Goal: Task Accomplishment & Management: Use online tool/utility

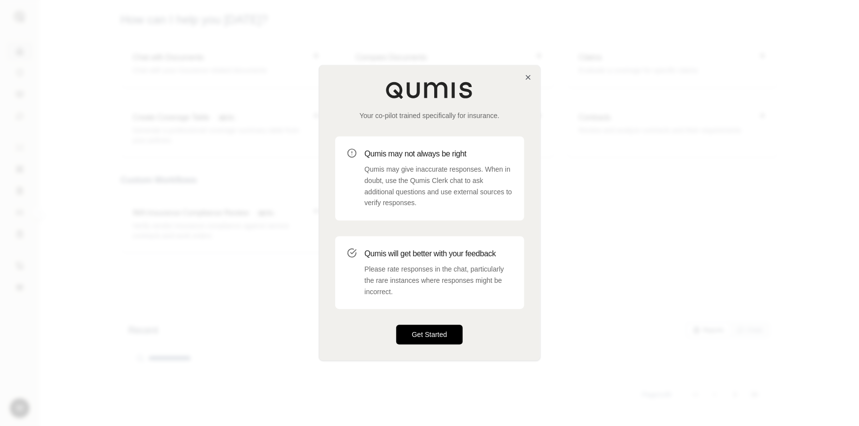
click at [417, 330] on button "Get Started" at bounding box center [429, 335] width 67 height 20
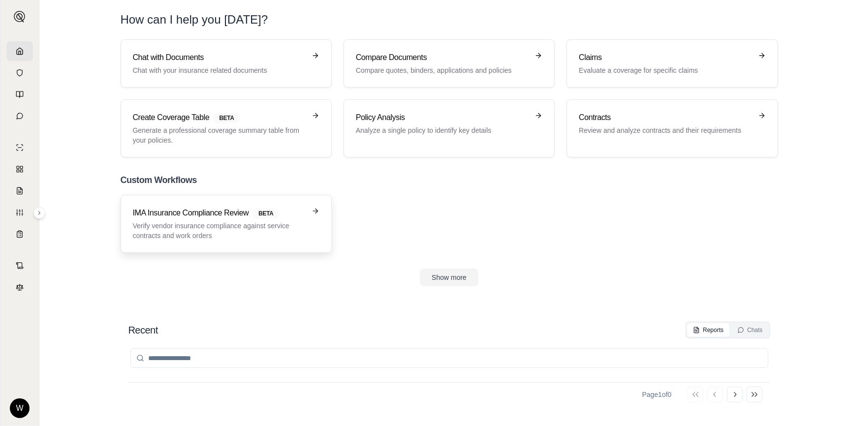
click at [242, 235] on p "Verify vendor insurance compliance against service contracts and work orders" at bounding box center [219, 231] width 173 height 20
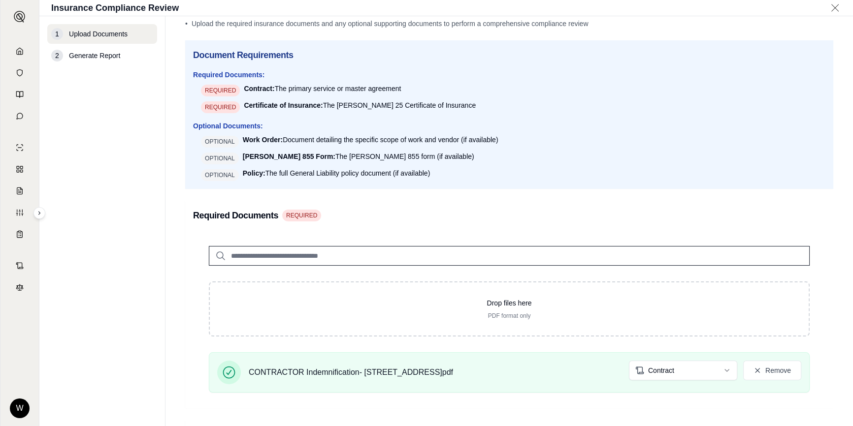
scroll to position [89, 0]
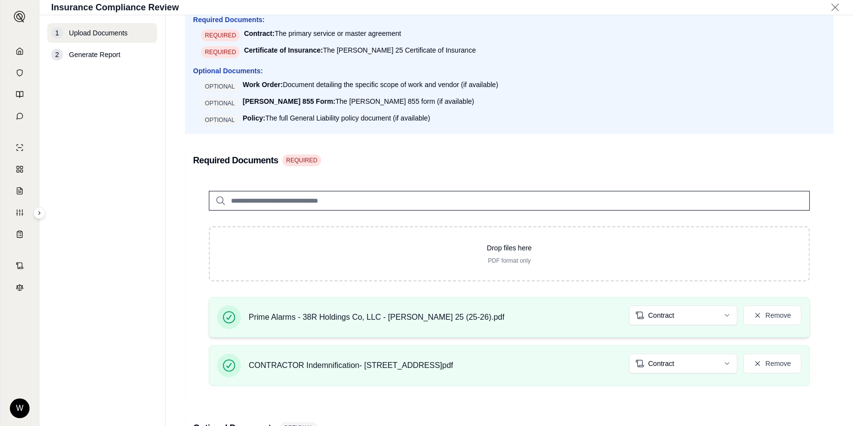
click at [683, 320] on html "W Insurance Compliance Review 1 Upload Documents 2 Generate Report Upload Docum…" at bounding box center [426, 213] width 853 height 426
click at [791, 172] on div "Required Documents REQUIRED Drop files here PDF format only Prime Alarms - 38R …" at bounding box center [509, 274] width 648 height 256
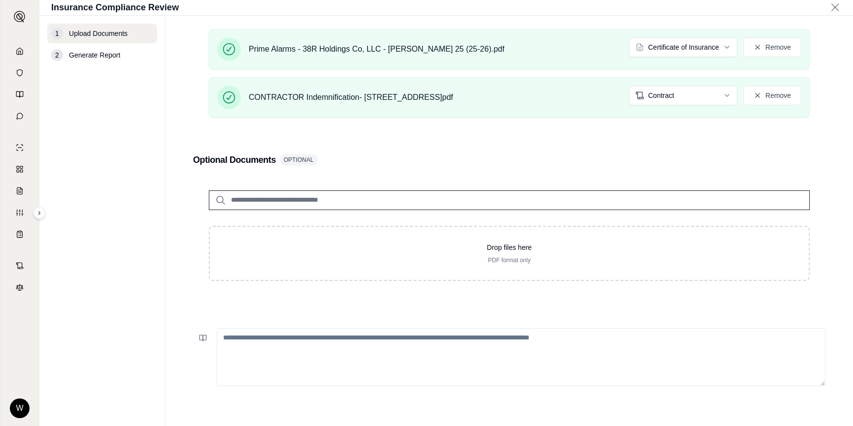
click at [411, 338] on textarea at bounding box center [521, 357] width 608 height 58
paste textarea "**********"
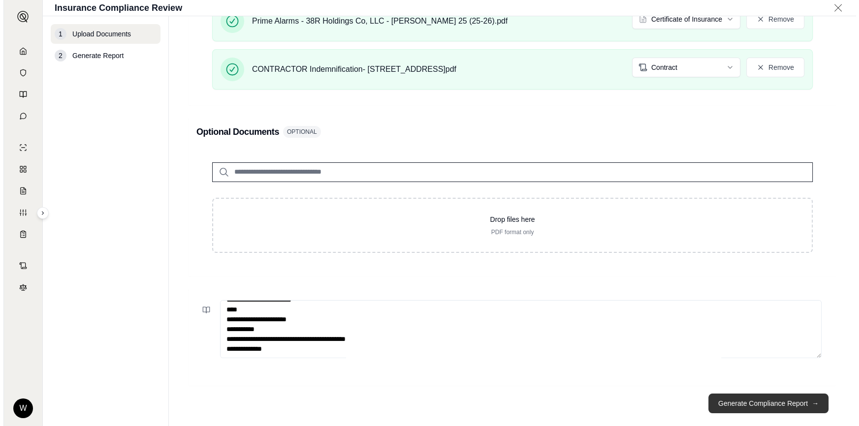
scroll to position [400, 0]
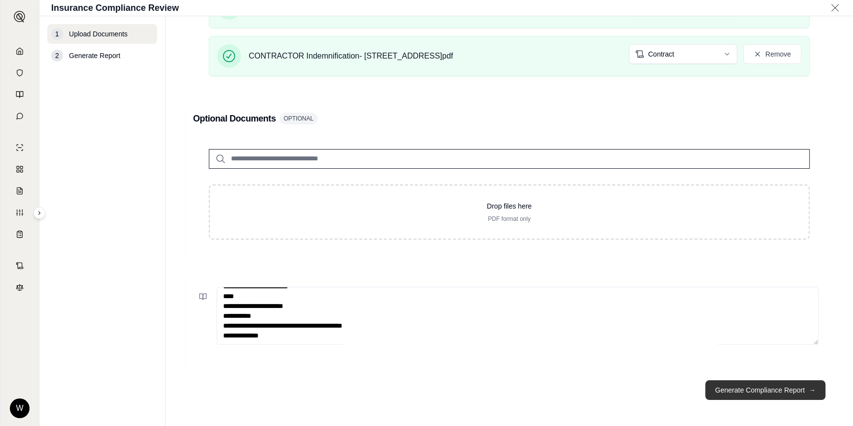
type textarea "**********"
click at [751, 389] on button "Generate Compliance Report →" at bounding box center [765, 390] width 120 height 20
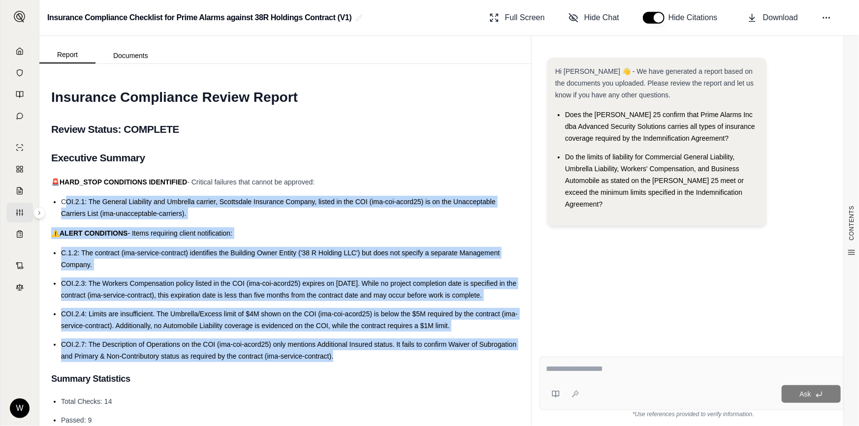
drag, startPoint x: 66, startPoint y: 198, endPoint x: 389, endPoint y: 358, distance: 360.3
click at [381, 359] on li "COI.2.7: The Description of Operations on the COI (ima-coi-acord25) only mentio…" at bounding box center [290, 351] width 458 height 24
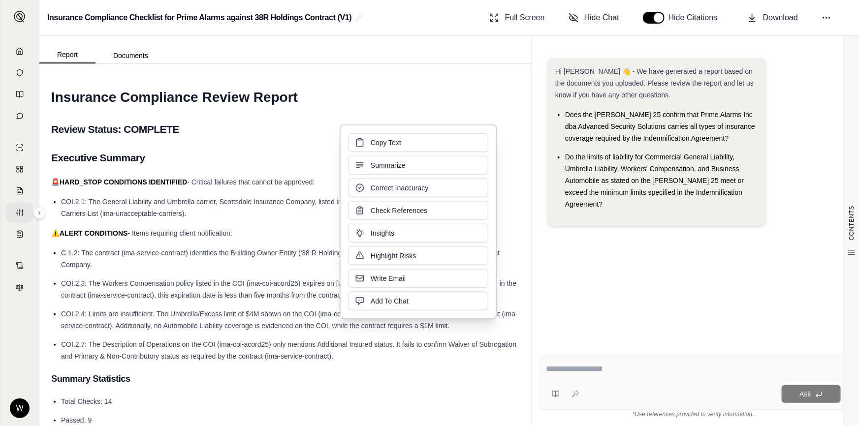
click at [256, 370] on h3 "Summary Statistics" at bounding box center [285, 379] width 468 height 18
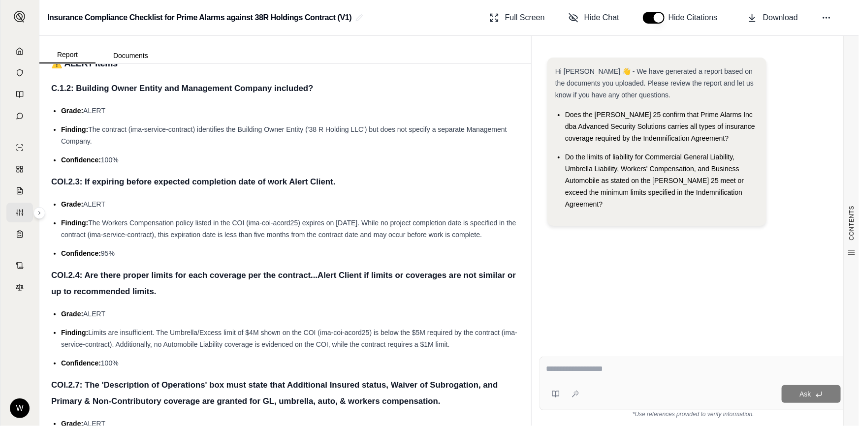
scroll to position [626, 0]
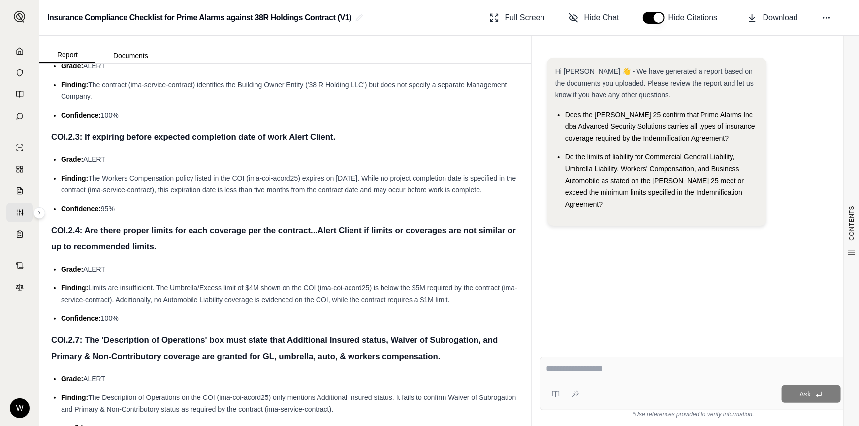
click at [579, 378] on div at bounding box center [693, 370] width 295 height 15
click at [578, 378] on div at bounding box center [693, 370] width 295 height 15
click at [576, 370] on textarea at bounding box center [693, 369] width 295 height 12
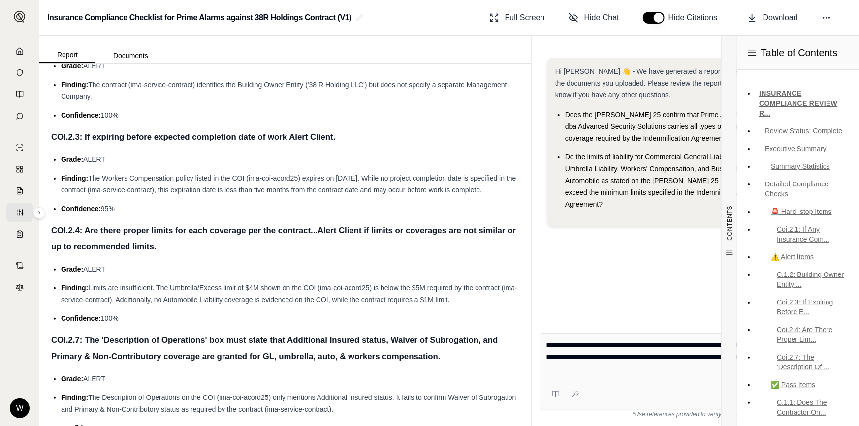
type textarea "**********"
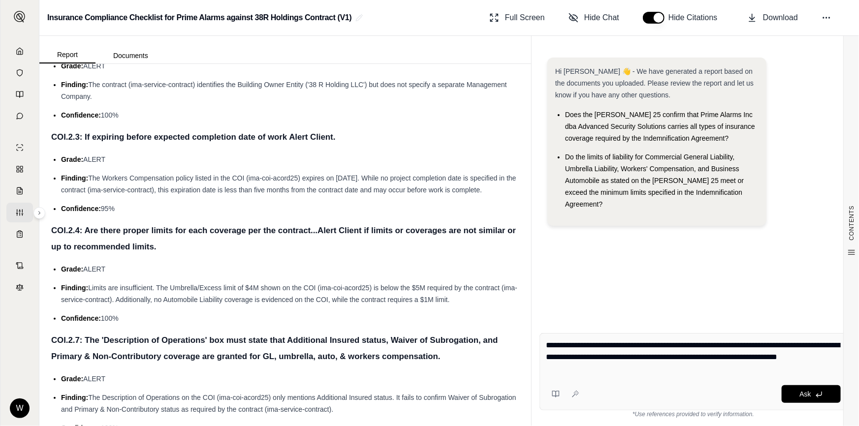
click at [660, 391] on div "Ask" at bounding box center [711, 394] width 257 height 18
click at [809, 398] on span "Ask" at bounding box center [804, 394] width 11 height 8
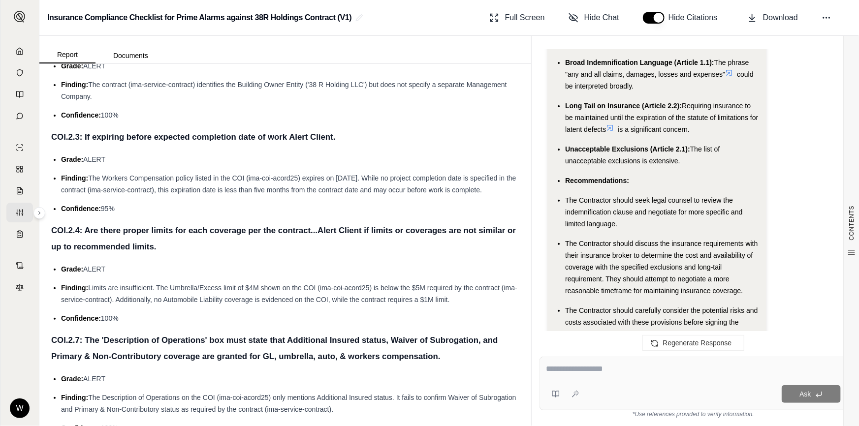
scroll to position [2008, 0]
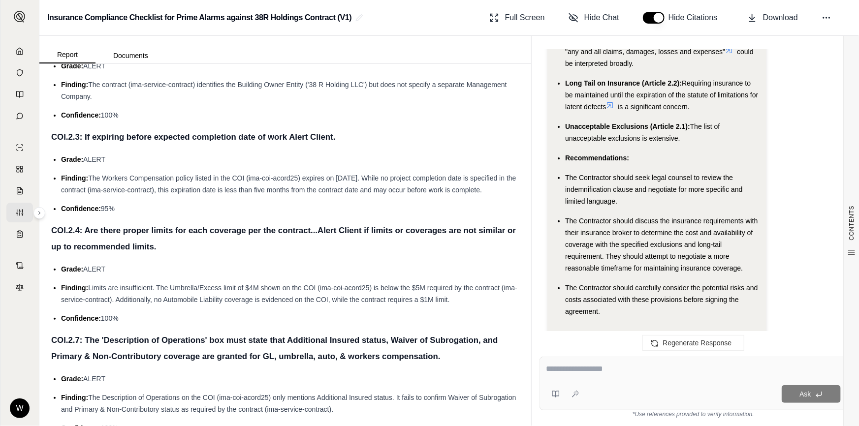
click at [590, 367] on textarea at bounding box center [693, 369] width 295 height 12
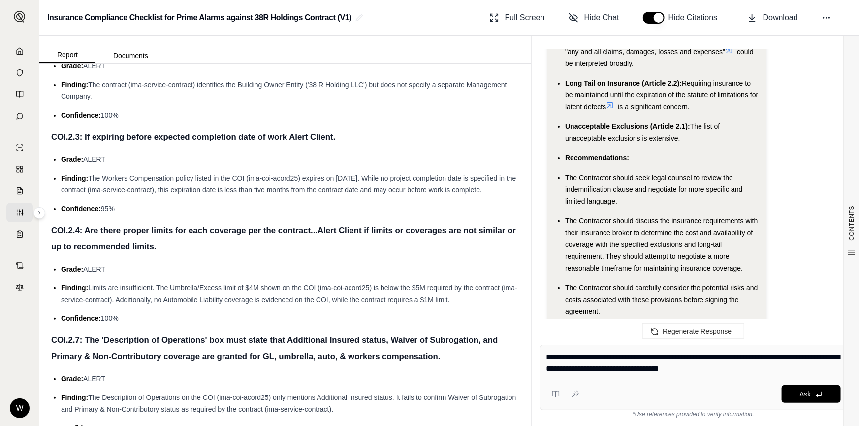
type textarea "**********"
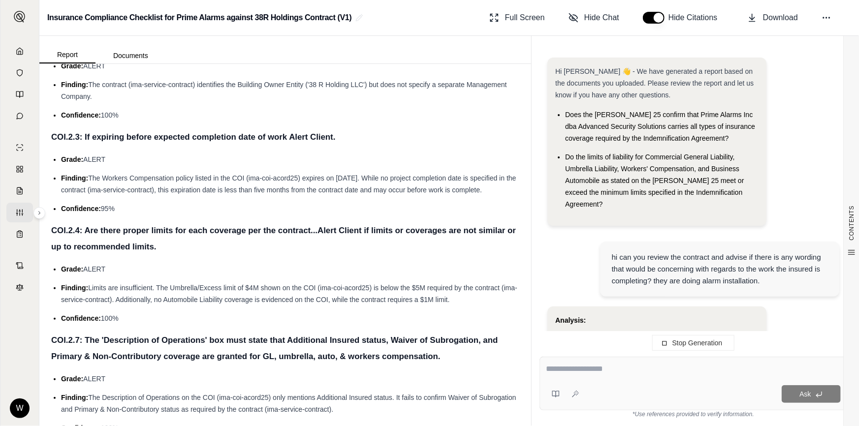
scroll to position [2111, 0]
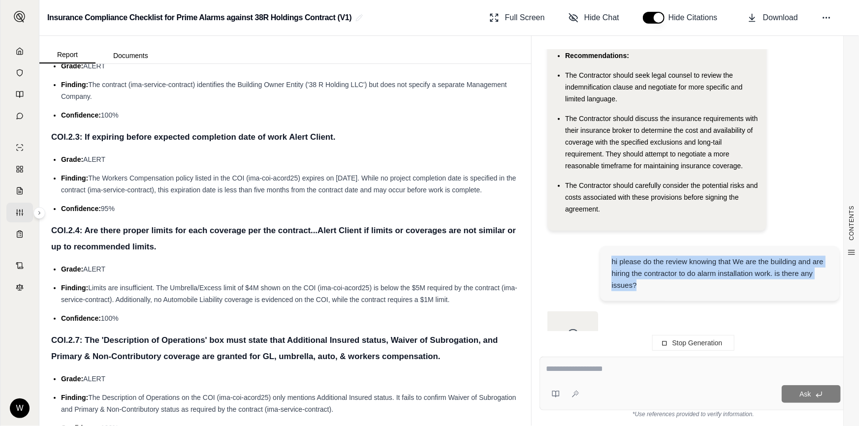
drag, startPoint x: 641, startPoint y: 259, endPoint x: 606, endPoint y: 226, distance: 48.0
click at [606, 246] on div "hi please do the review knowing that We are the building and are hiring the con…" at bounding box center [719, 273] width 239 height 55
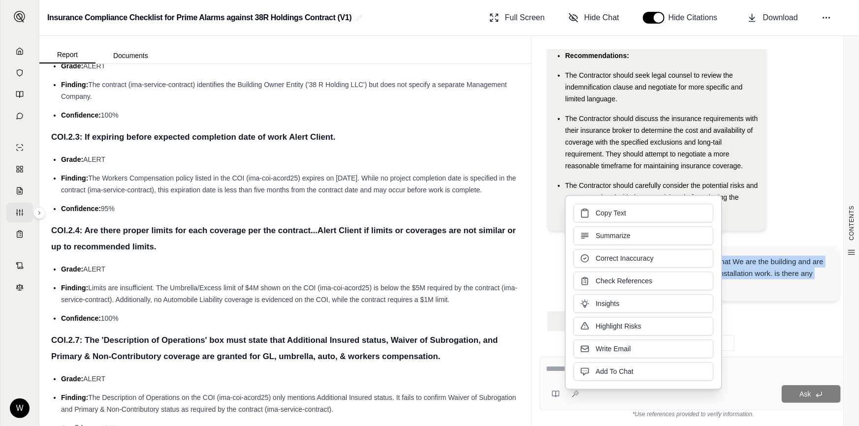
click at [606, 226] on div "Copy Text Summarize Correct Inaccuracy Check References Insights Highlight Risk…" at bounding box center [643, 292] width 140 height 177
click at [758, 180] on div "The Contractor should carefully consider the potential risks and costs associat…" at bounding box center [661, 197] width 193 height 35
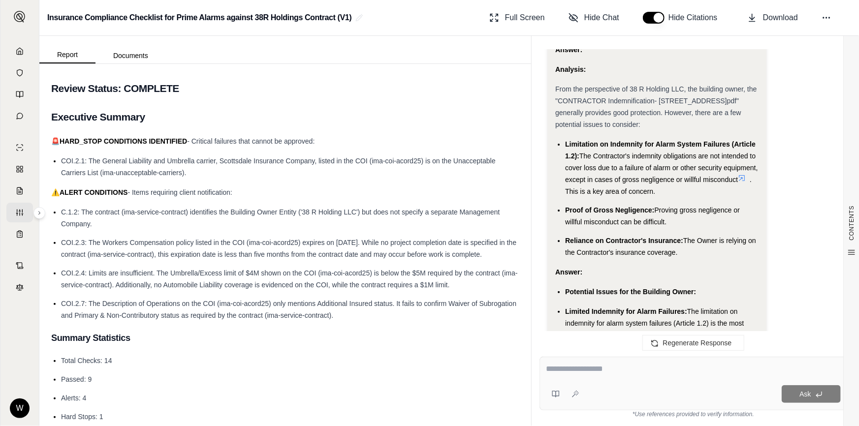
scroll to position [0, 0]
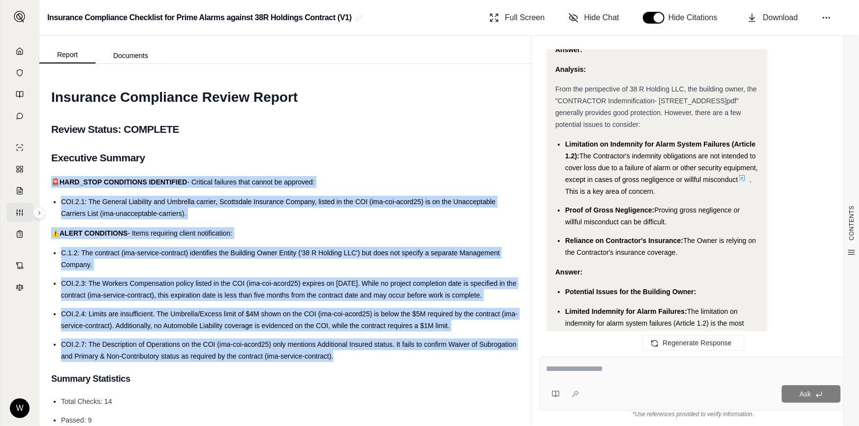
drag, startPoint x: 370, startPoint y: 354, endPoint x: 52, endPoint y: 181, distance: 362.3
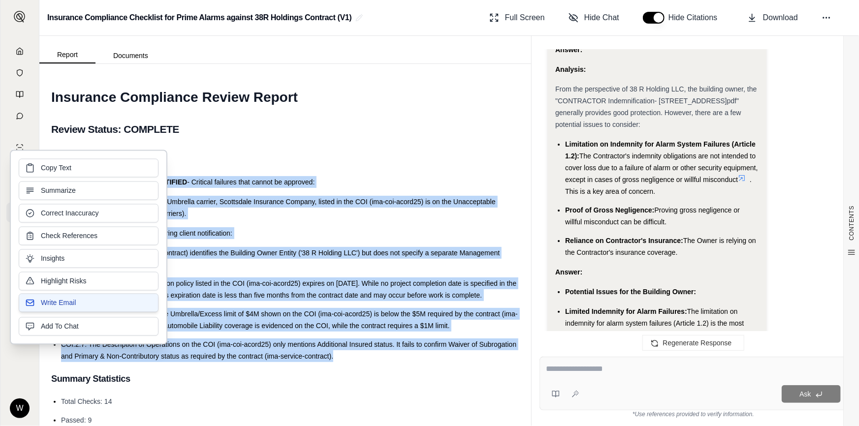
click at [82, 301] on button "Write Email" at bounding box center [89, 303] width 140 height 19
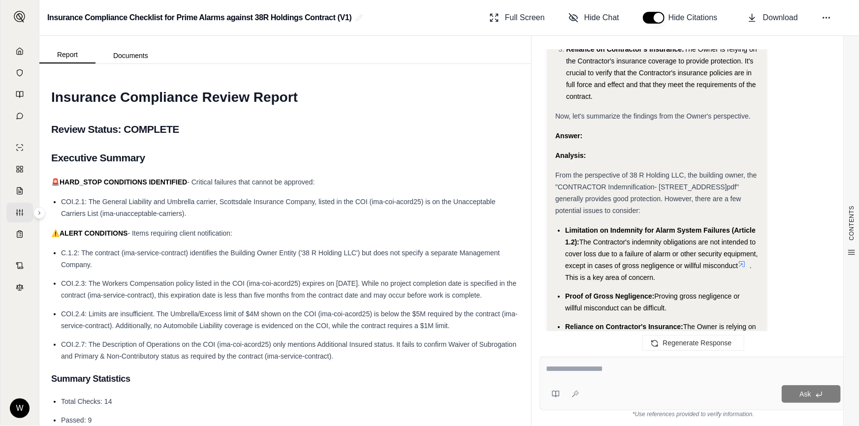
scroll to position [3708, 0]
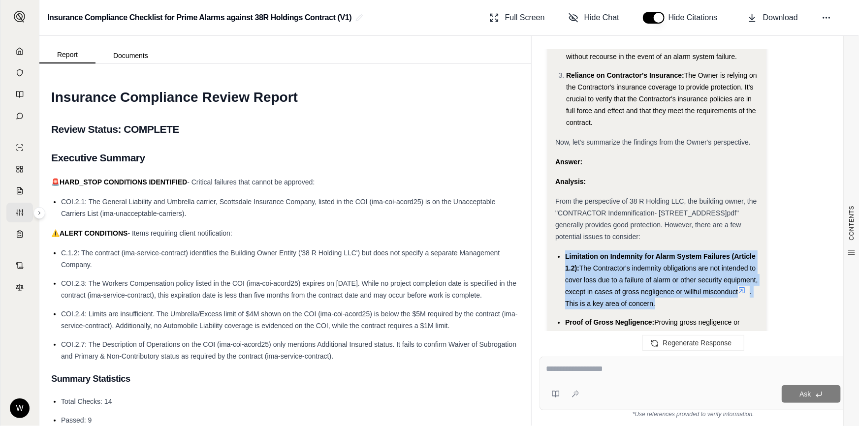
drag, startPoint x: 657, startPoint y: 236, endPoint x: 566, endPoint y: 187, distance: 103.3
click at [566, 251] on li "Limitation on Indemnity for Alarm System Failures (Article 1.2): The Contractor…" at bounding box center [661, 280] width 193 height 59
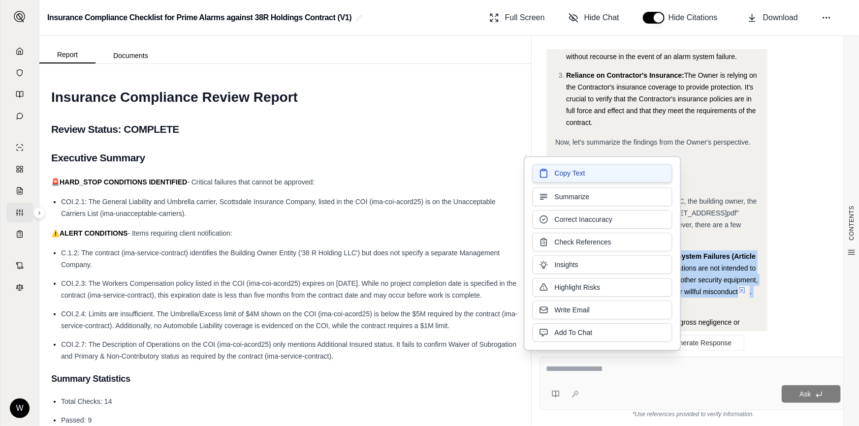
click at [564, 181] on button "Copy Text" at bounding box center [603, 173] width 140 height 19
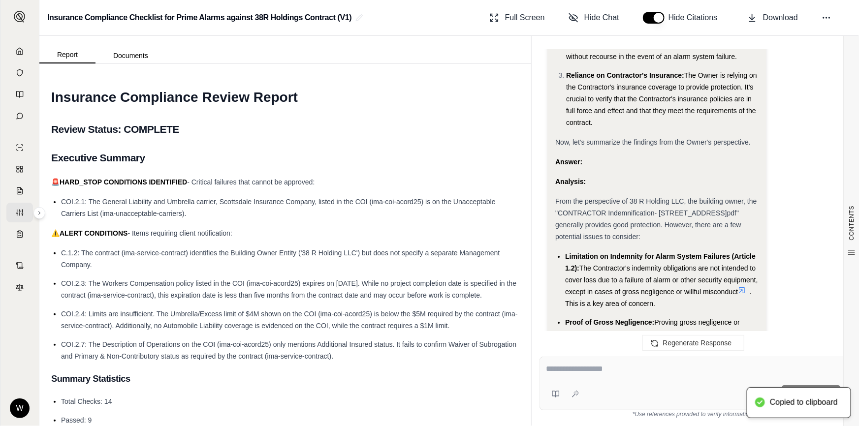
click at [566, 370] on textarea at bounding box center [693, 369] width 295 height 12
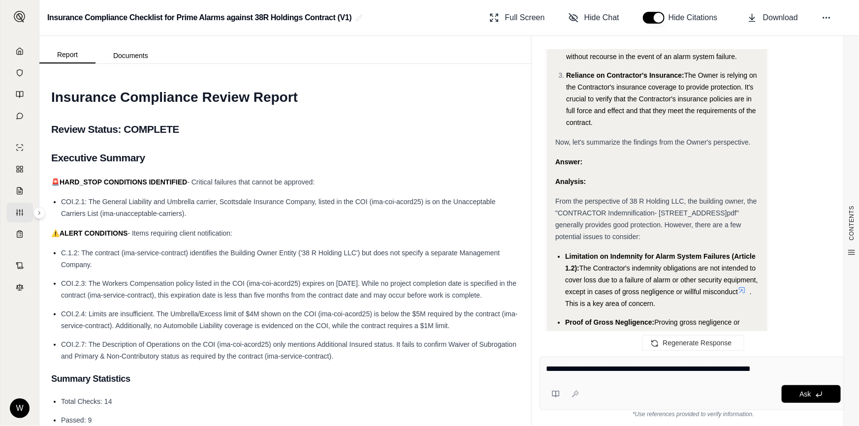
paste textarea "**********"
type textarea "**********"
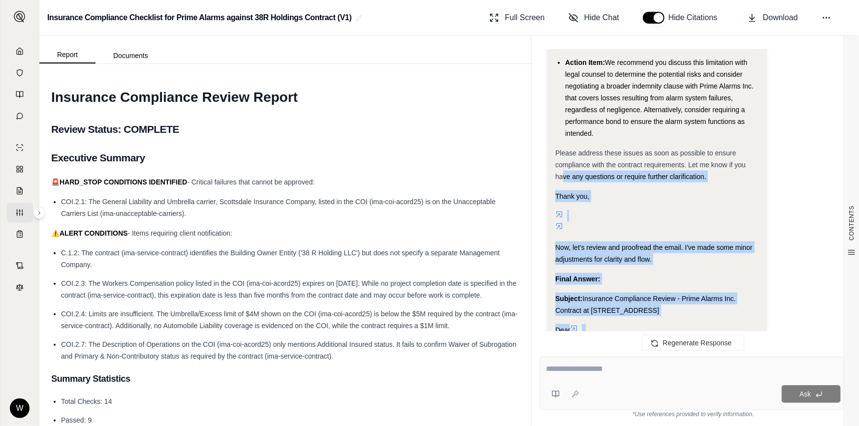
scroll to position [8186, 0]
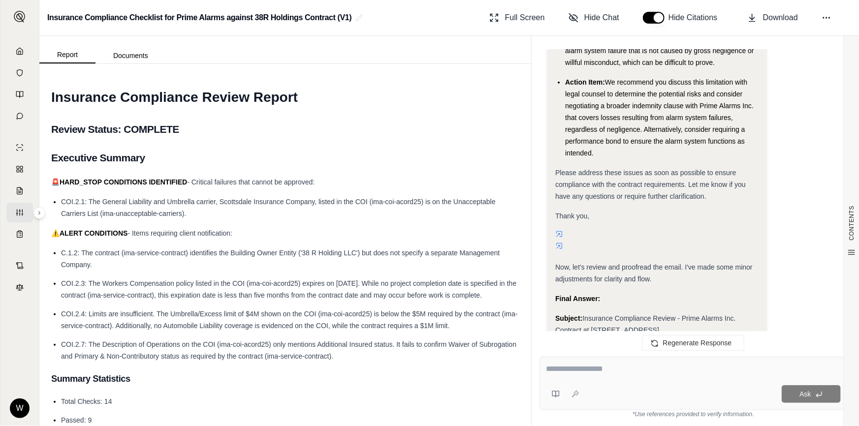
drag, startPoint x: 602, startPoint y: 248, endPoint x: 555, endPoint y: 230, distance: 50.5
click at [555, 230] on div "Analysis: Okay, I will rewrite the email to include the concern about the limit…" at bounding box center [656, 143] width 203 height 2402
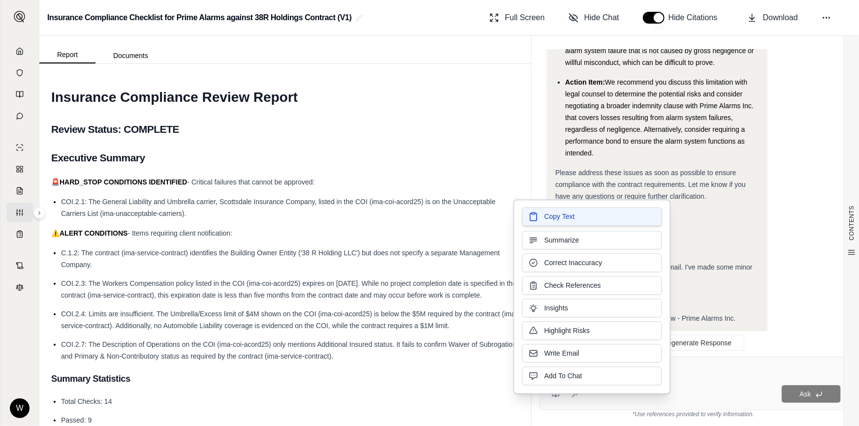
click at [604, 215] on button "Copy Text" at bounding box center [592, 216] width 140 height 19
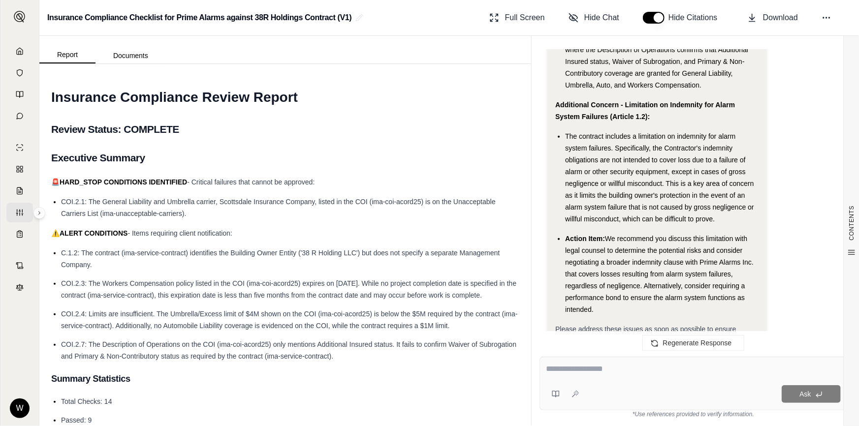
scroll to position [8096, 0]
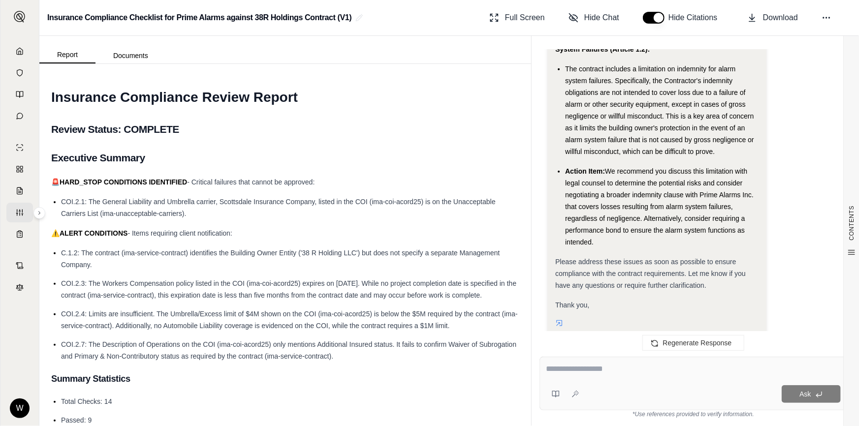
click at [592, 368] on textarea at bounding box center [693, 369] width 295 height 12
type textarea "*"
type textarea "**********"
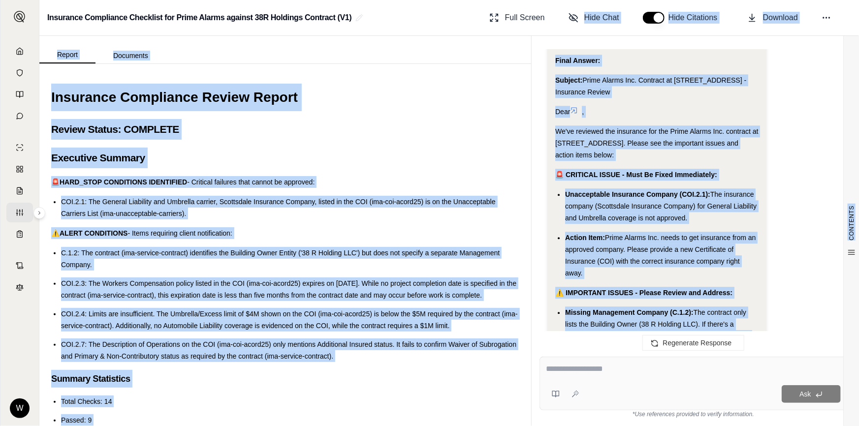
scroll to position [10517, 0]
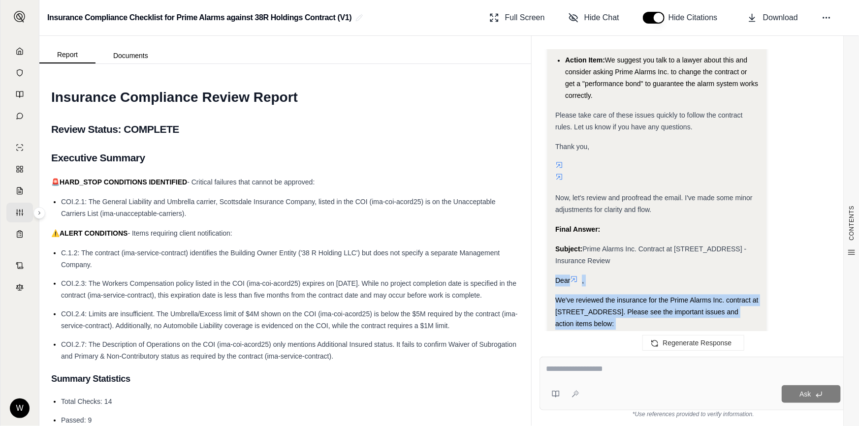
drag, startPoint x: 601, startPoint y: 245, endPoint x: 553, endPoint y: 153, distance: 103.3
click at [553, 153] on div "Analysis: Okay, I will rewrite the email again, simplifying the language while …" at bounding box center [656, 97] width 219 height 1969
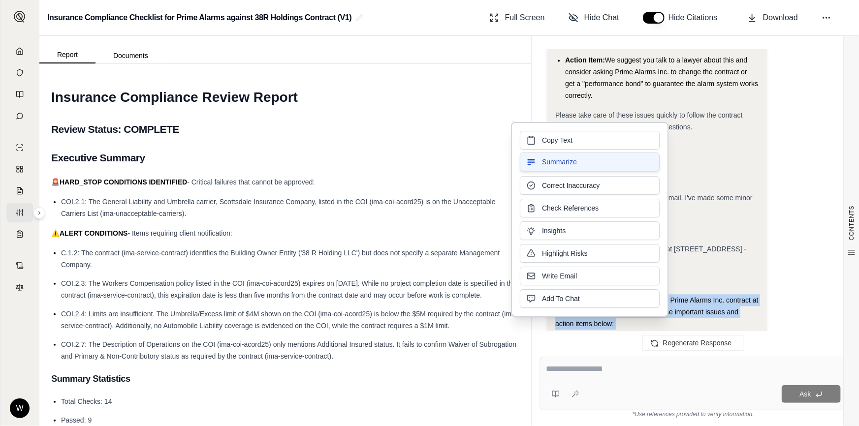
copy div "Dear , We've reviewed the insurance for the Prime Alarms Inc. contract at 529 C…"
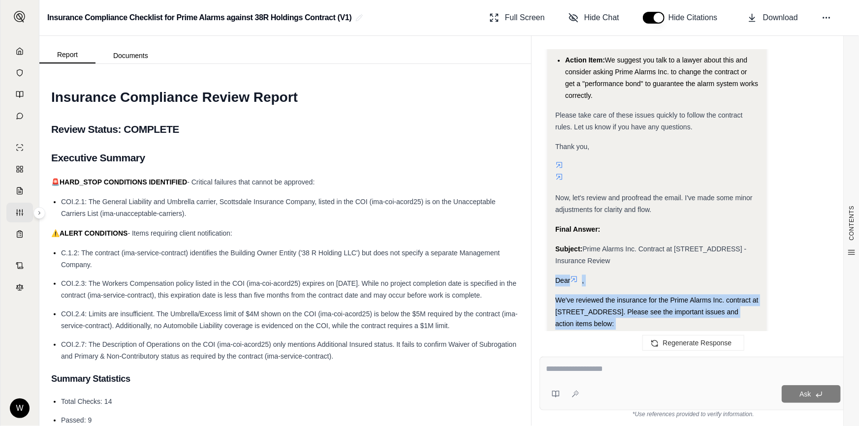
click at [807, 206] on div "Analysis: Okay, I will rewrite the email again, simplifying the language while …" at bounding box center [693, 101] width 292 height 1977
click at [792, 143] on div "Analysis: Okay, I will rewrite the email again, simplifying the language while …" at bounding box center [693, 101] width 292 height 1977
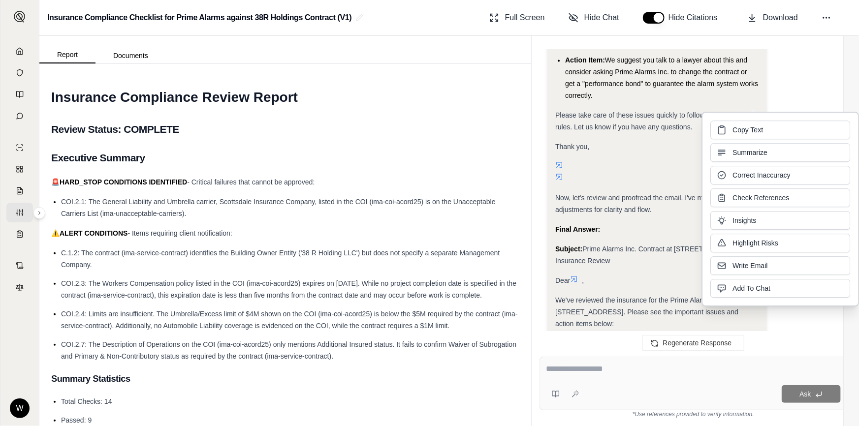
click at [601, 403] on span "Prime Alarms Inc. needs to get insurance from an approved company. Please provi…" at bounding box center [660, 424] width 190 height 43
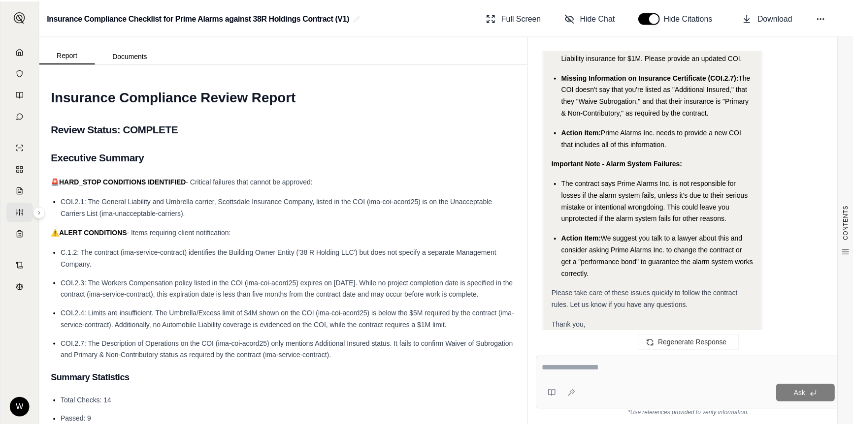
scroll to position [10338, 0]
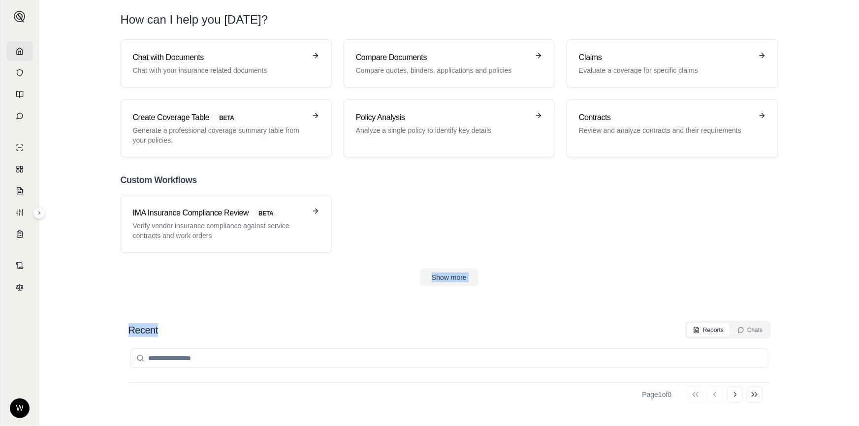
drag, startPoint x: 386, startPoint y: 277, endPoint x: 514, endPoint y: 317, distance: 133.6
click at [514, 317] on main "How can I help you today? Chat with Documents Chat with your insurance related …" at bounding box center [449, 213] width 820 height 426
click at [514, 317] on div "Recent Reports Chats No Results Page 1 of 0 Go to first page Go to previous pag…" at bounding box center [450, 364] width 658 height 100
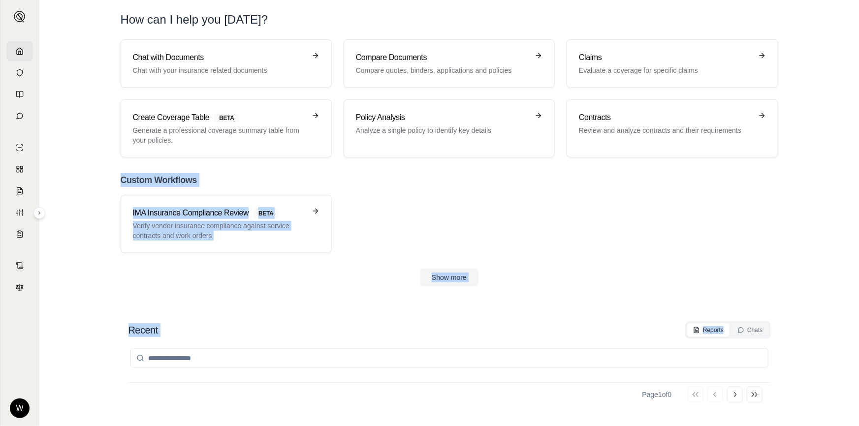
drag, startPoint x: 514, startPoint y: 317, endPoint x: 97, endPoint y: 165, distance: 443.8
click at [97, 165] on main "How can I help you today? Chat with Documents Chat with your insurance related …" at bounding box center [449, 213] width 820 height 426
click at [97, 165] on section "Chat with Documents Chat with your insurance related documents Compare Document…" at bounding box center [449, 170] width 812 height 263
drag, startPoint x: 97, startPoint y: 165, endPoint x: 291, endPoint y: 315, distance: 245.6
click at [291, 315] on main "How can I help you today? Chat with Documents Chat with your insurance related …" at bounding box center [449, 213] width 820 height 426
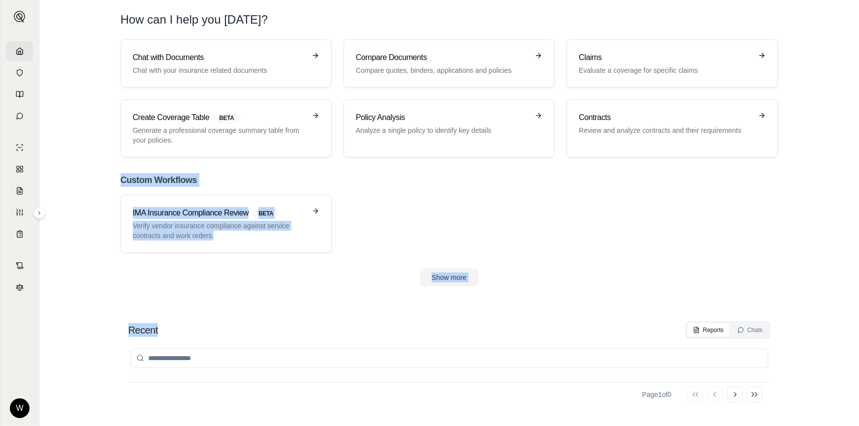
click at [292, 315] on div "Recent Reports Chats No Results Page 1 of 0 Go to first page Go to previous pag…" at bounding box center [450, 364] width 658 height 100
drag, startPoint x: 292, startPoint y: 315, endPoint x: 128, endPoint y: 181, distance: 210.9
click at [128, 181] on main "How can I help you today? Chat with Documents Chat with your insurance related …" at bounding box center [449, 213] width 820 height 426
click at [128, 181] on h2 "Custom Workflows" at bounding box center [450, 180] width 658 height 14
drag, startPoint x: 128, startPoint y: 181, endPoint x: 241, endPoint y: 326, distance: 183.5
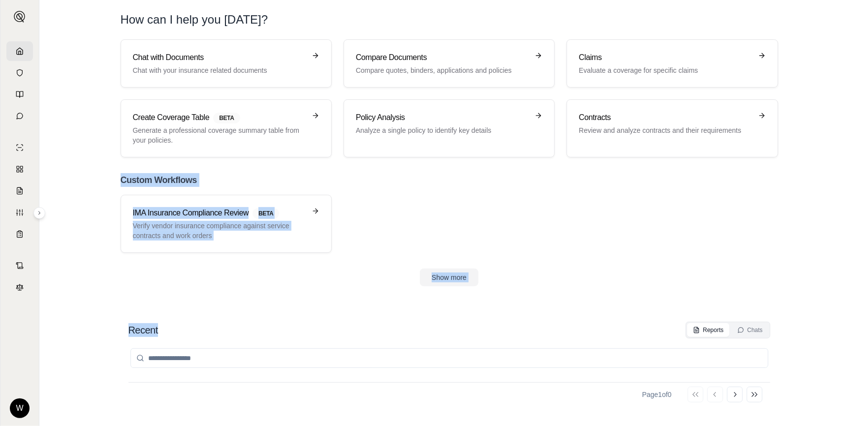
click at [241, 326] on main "How can I help you today? Chat with Documents Chat with your insurance related …" at bounding box center [449, 213] width 820 height 426
click at [241, 326] on div "Recent Reports Chats" at bounding box center [449, 330] width 642 height 17
drag, startPoint x: 241, startPoint y: 326, endPoint x: 104, endPoint y: 175, distance: 203.5
click at [104, 175] on main "How can I help you today? Chat with Documents Chat with your insurance related …" at bounding box center [449, 213] width 820 height 426
click at [105, 175] on div "Chat with Documents Chat with your insurance related documents Compare Document…" at bounding box center [449, 162] width 689 height 247
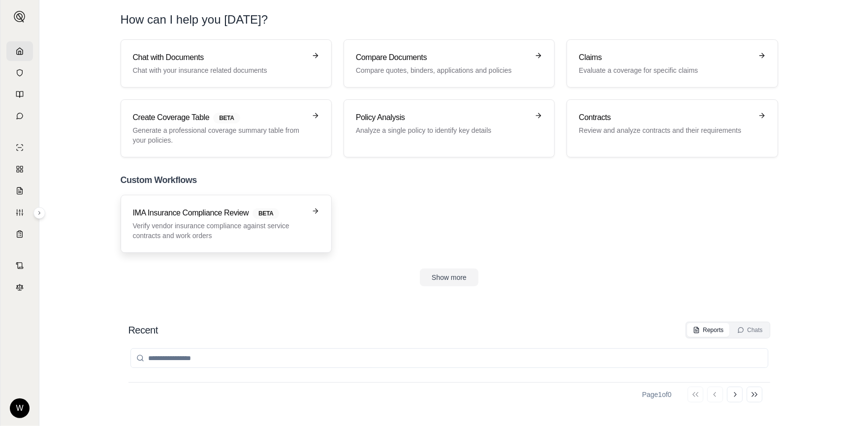
click at [221, 217] on h3 "IMA Insurance Compliance Review BETA" at bounding box center [219, 213] width 173 height 12
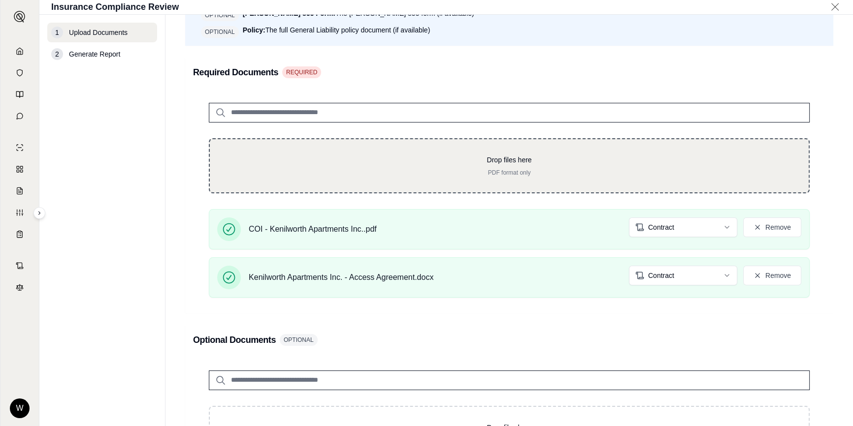
scroll to position [170, 0]
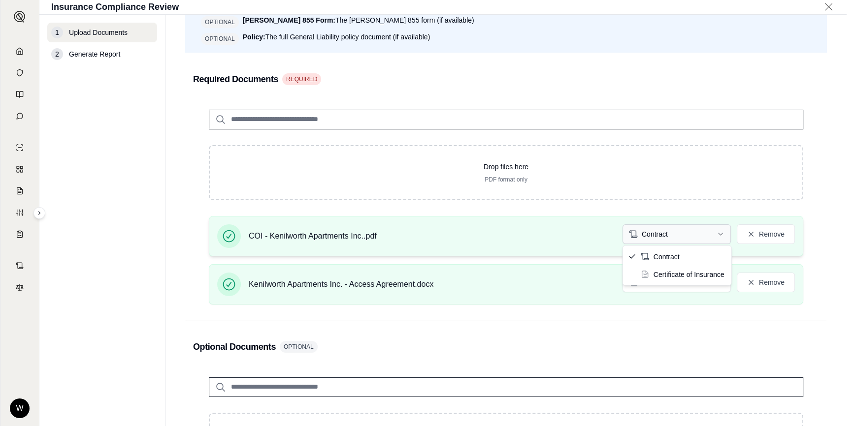
click at [666, 238] on html "W Insurance Compliance Review 1 Upload Documents 2 Generate Report Upload Docum…" at bounding box center [426, 213] width 853 height 426
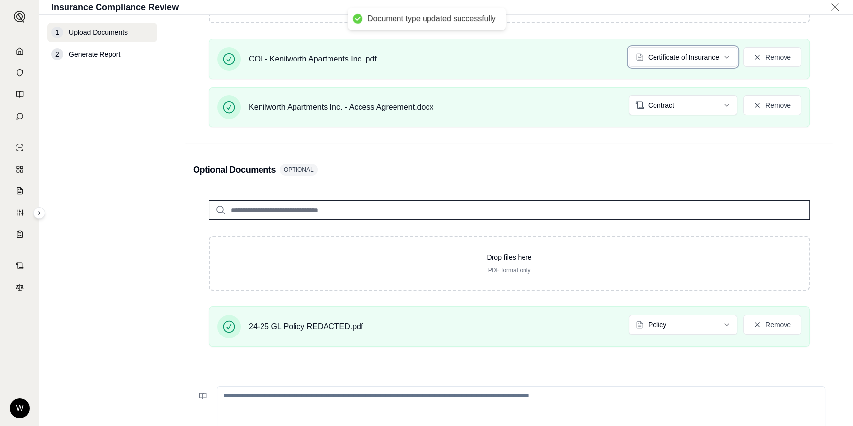
scroll to position [438, 0]
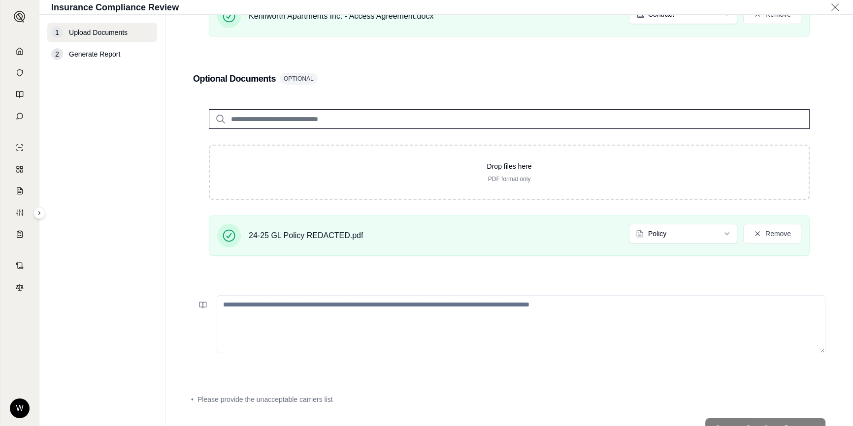
click at [752, 316] on textarea at bounding box center [521, 324] width 608 height 58
paste textarea "**********"
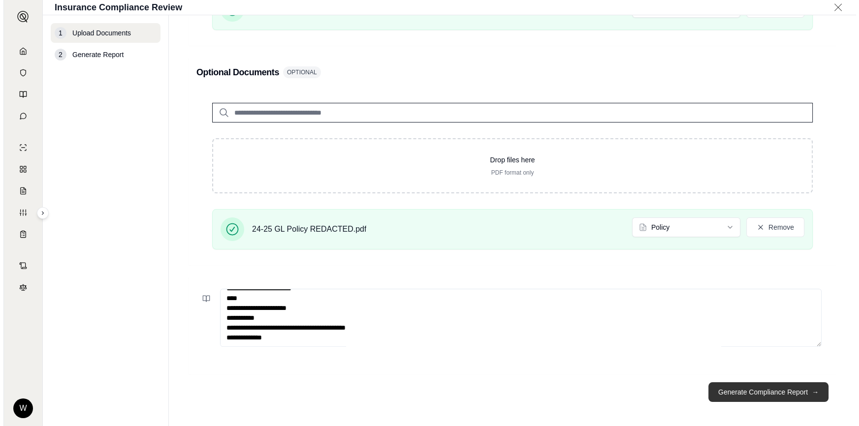
scroll to position [447, 0]
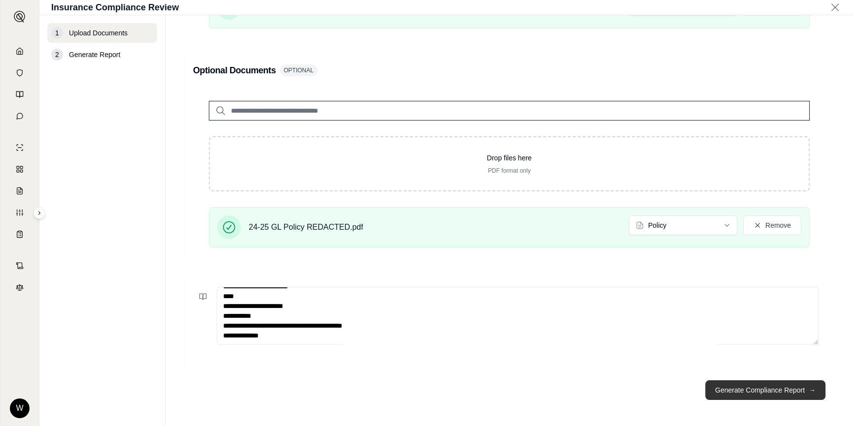
type textarea "**********"
click at [752, 390] on button "Generate Compliance Report →" at bounding box center [765, 390] width 120 height 20
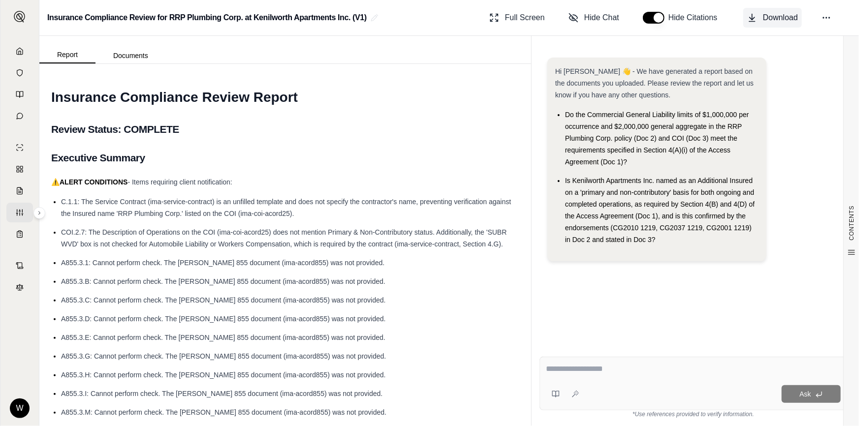
click at [773, 23] on span "Download" at bounding box center [780, 18] width 35 height 12
drag, startPoint x: 802, startPoint y: 93, endPoint x: 780, endPoint y: 93, distance: 22.1
click at [802, 93] on div "Hi William 👋 - We have generated a report based on the documents you uploaded. …" at bounding box center [693, 164] width 292 height 212
drag, startPoint x: 464, startPoint y: 121, endPoint x: 460, endPoint y: 131, distance: 10.9
click at [464, 121] on h2 "Review Status: COMPLETE" at bounding box center [285, 129] width 468 height 21
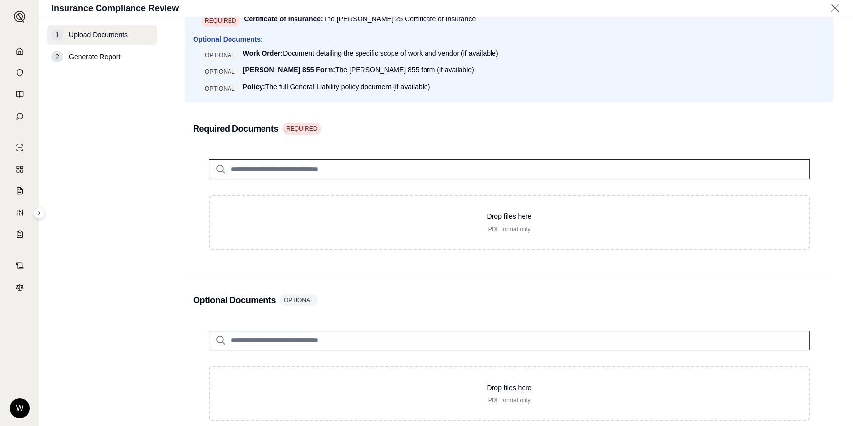
scroll to position [134, 0]
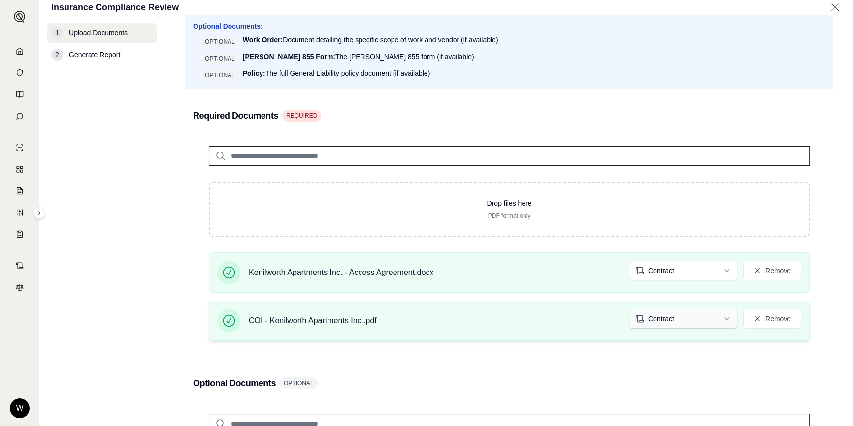
click at [685, 327] on html "W Insurance Compliance Review 1 Upload Documents 2 Generate Report Upload Docum…" at bounding box center [426, 213] width 853 height 426
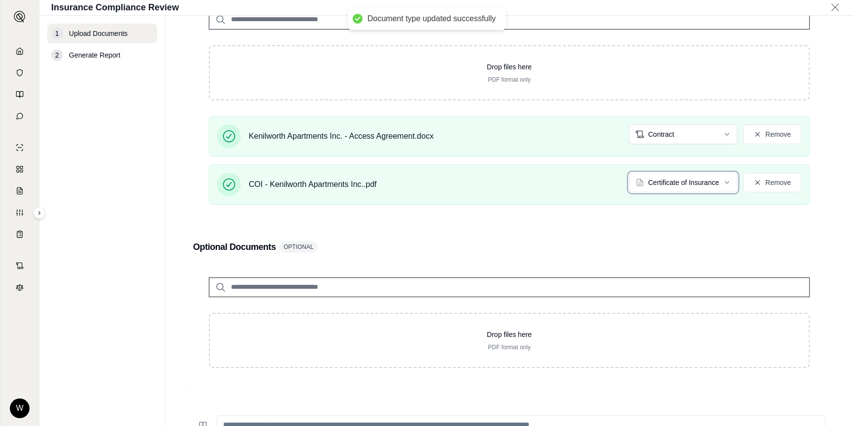
scroll to position [358, 0]
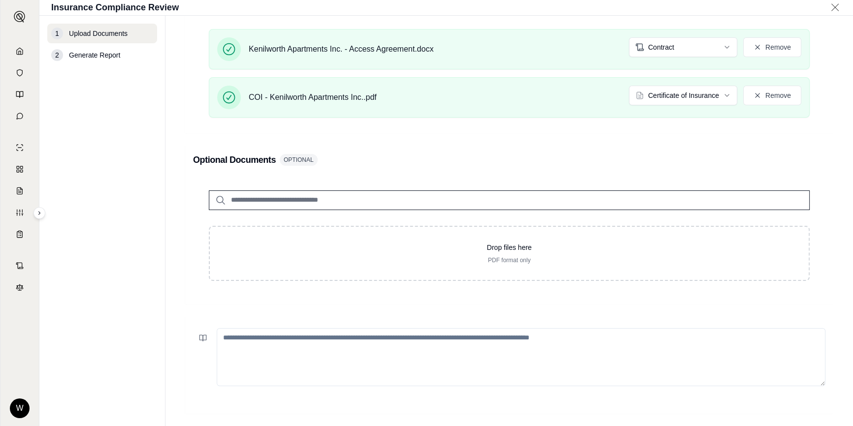
click at [698, 355] on textarea at bounding box center [521, 357] width 608 height 58
paste textarea "**********"
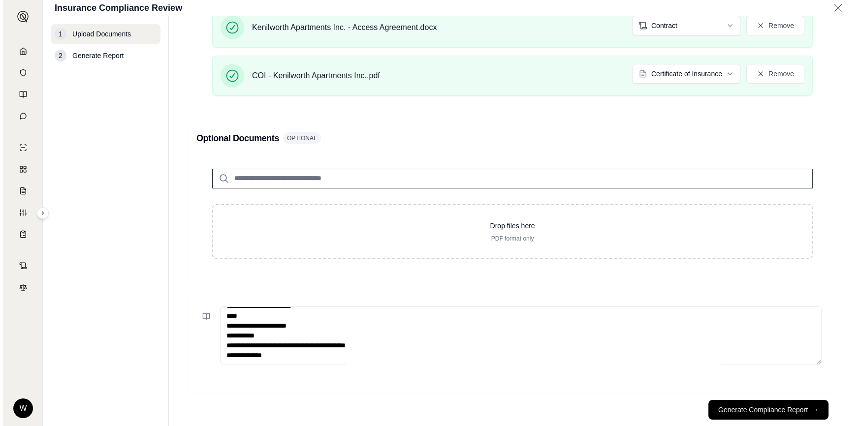
scroll to position [400, 0]
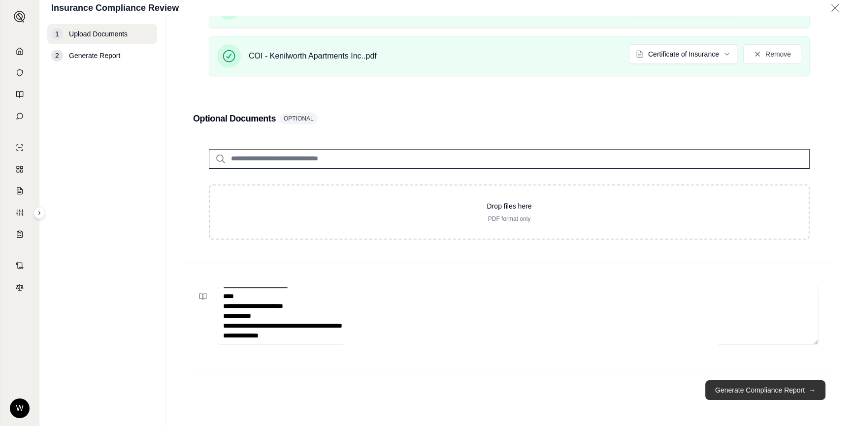
type textarea "**********"
click at [750, 391] on button "Generate Compliance Report →" at bounding box center [765, 390] width 120 height 20
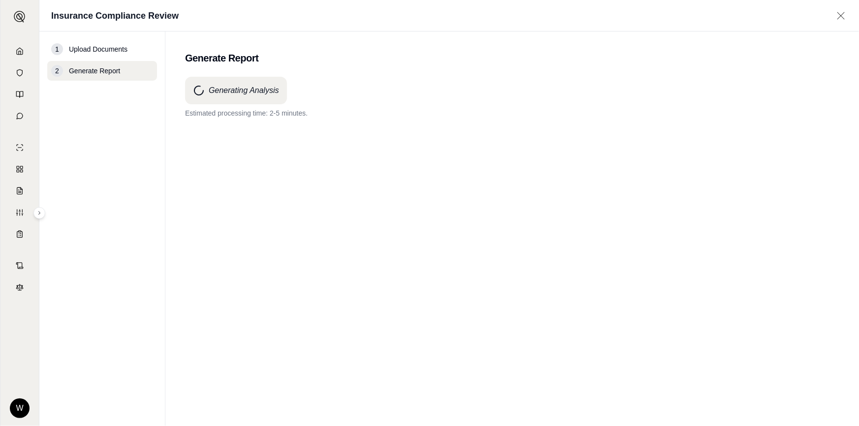
scroll to position [0, 0]
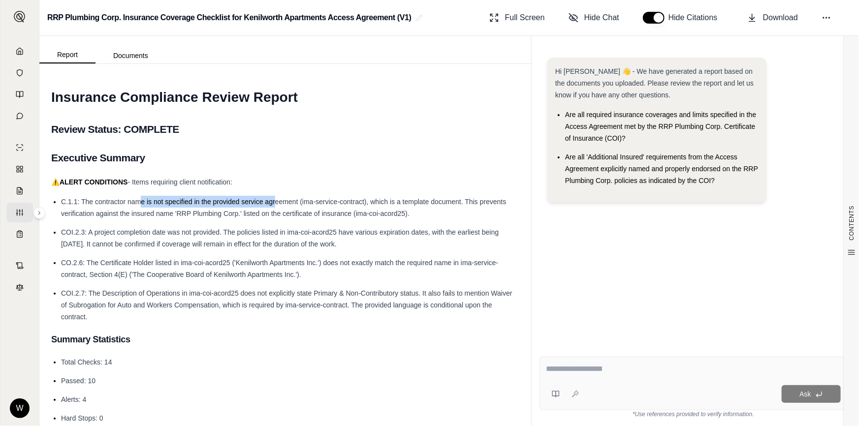
drag, startPoint x: 147, startPoint y: 205, endPoint x: 276, endPoint y: 195, distance: 129.8
click at [276, 196] on li "C.1.1: The contractor name is not specified in the provided service agreement (…" at bounding box center [290, 208] width 458 height 24
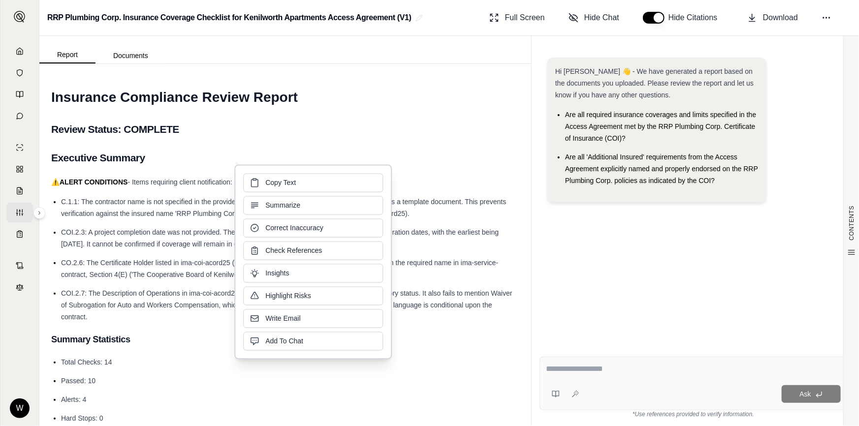
click at [263, 157] on h2 "Executive Summary" at bounding box center [285, 158] width 468 height 21
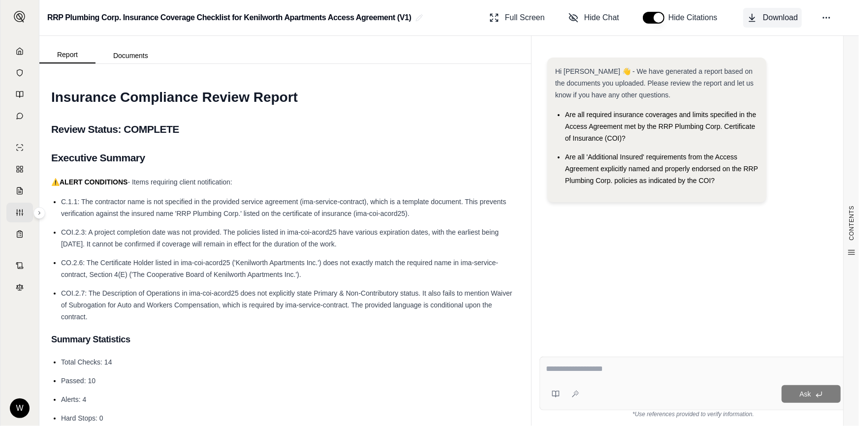
click at [769, 24] on button "Download" at bounding box center [772, 18] width 59 height 20
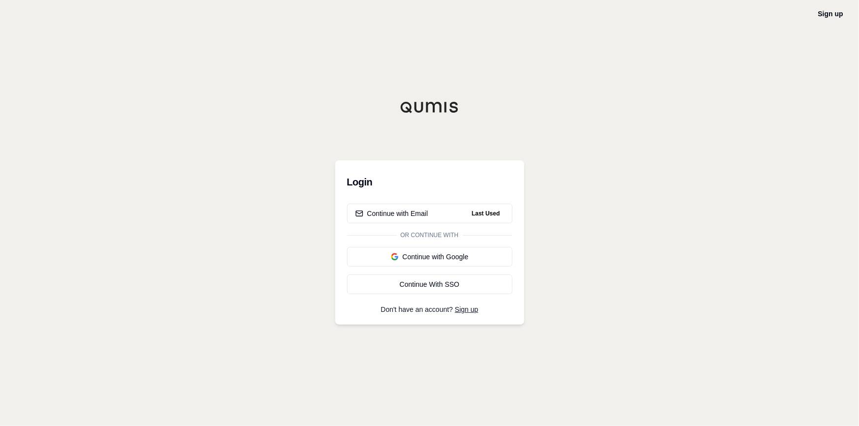
drag, startPoint x: 300, startPoint y: 213, endPoint x: 178, endPoint y: 182, distance: 125.3
click at [510, 209] on button "Continue with Email Last Used" at bounding box center [429, 214] width 165 height 20
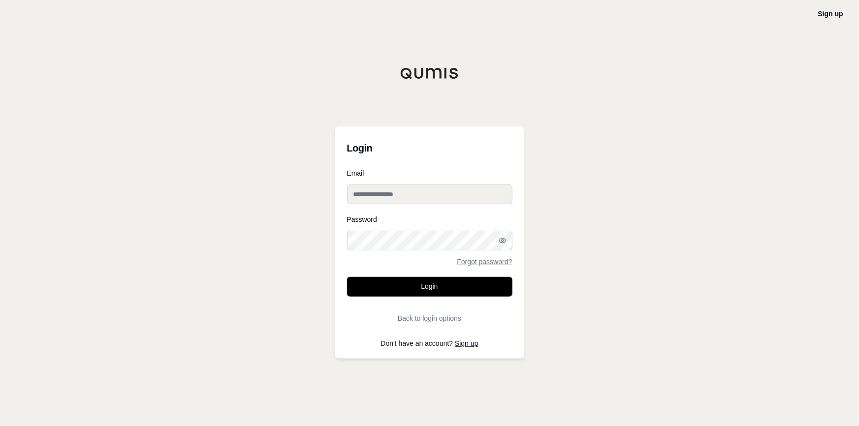
type input "**********"
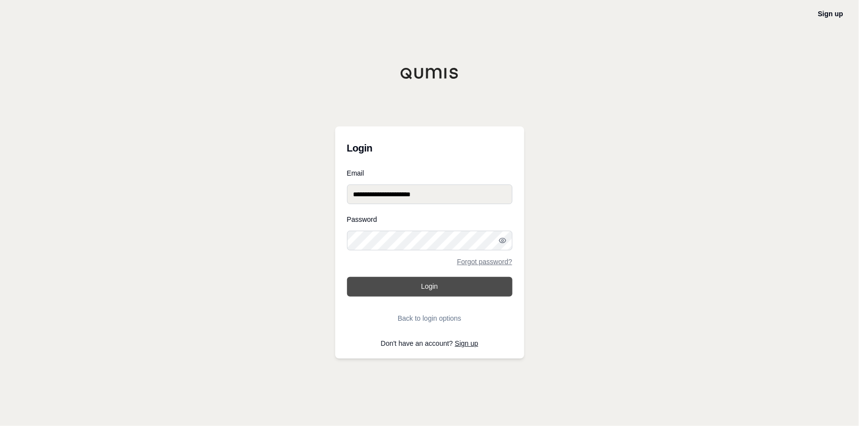
click at [403, 294] on button "Login" at bounding box center [429, 287] width 165 height 20
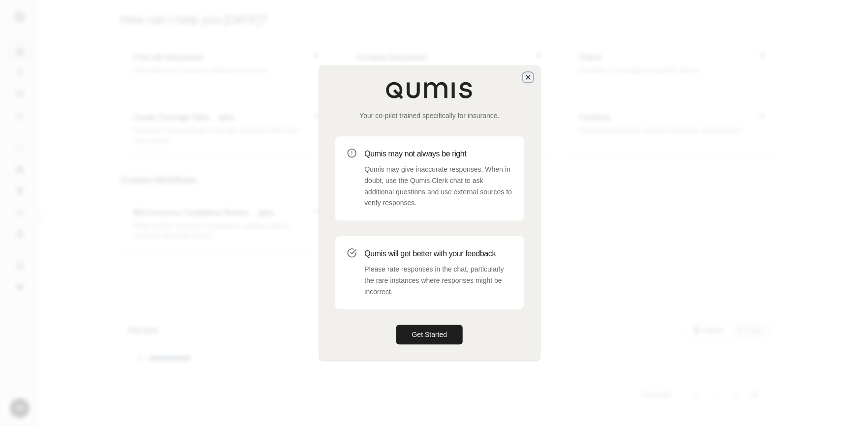
click at [528, 80] on icon "button" at bounding box center [528, 77] width 8 height 8
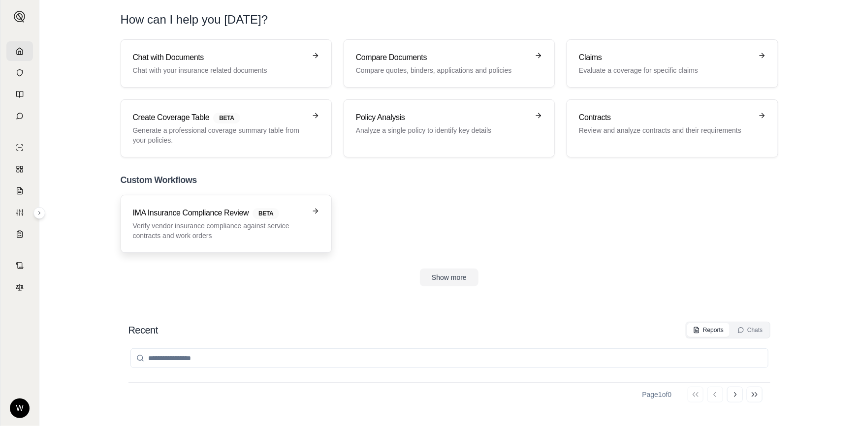
click at [285, 232] on p "Verify vendor insurance compliance against service contracts and work orders" at bounding box center [219, 231] width 173 height 20
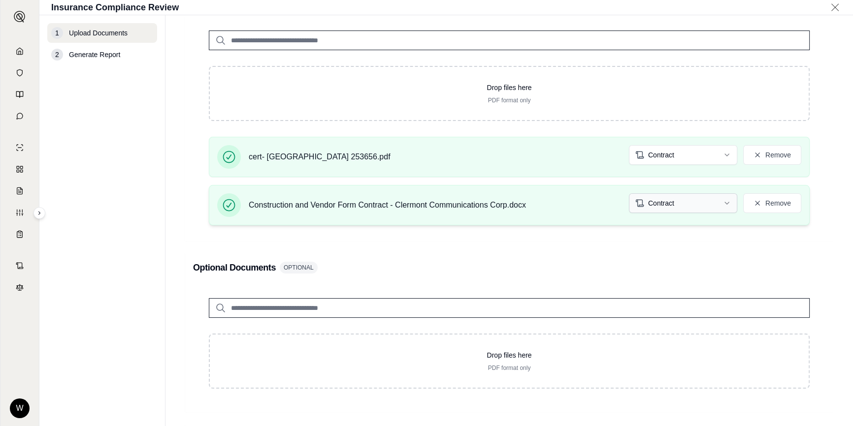
scroll to position [268, 0]
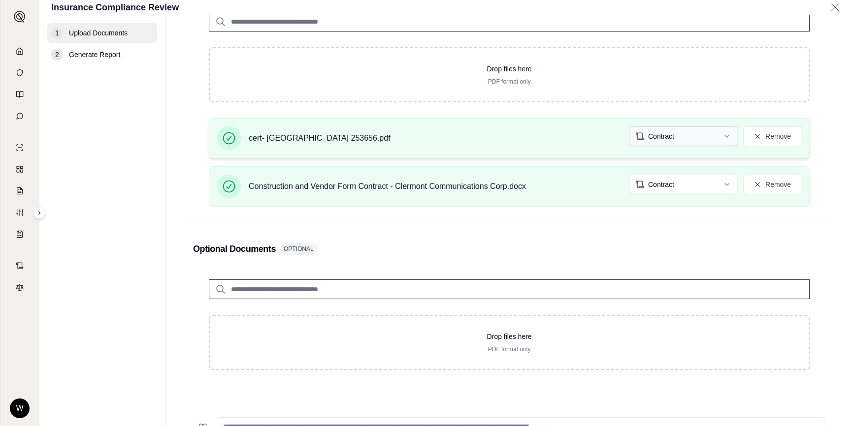
click at [682, 136] on html "W Insurance Compliance Review 1 Upload Documents 2 Generate Report Upload Docum…" at bounding box center [426, 213] width 853 height 426
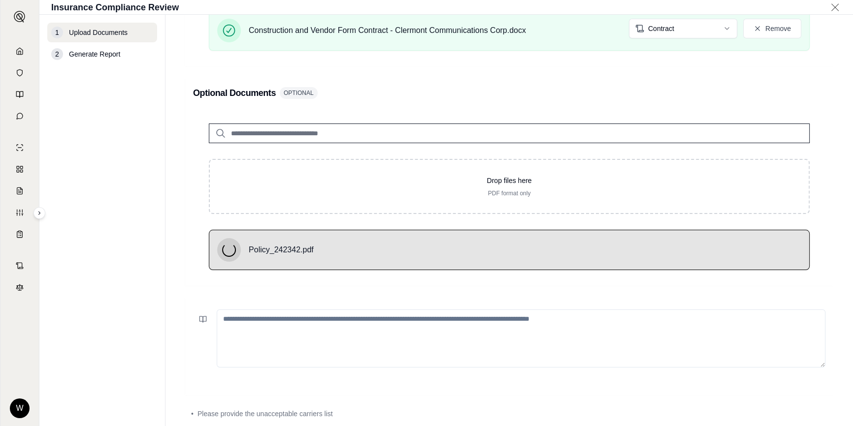
scroll to position [447, 0]
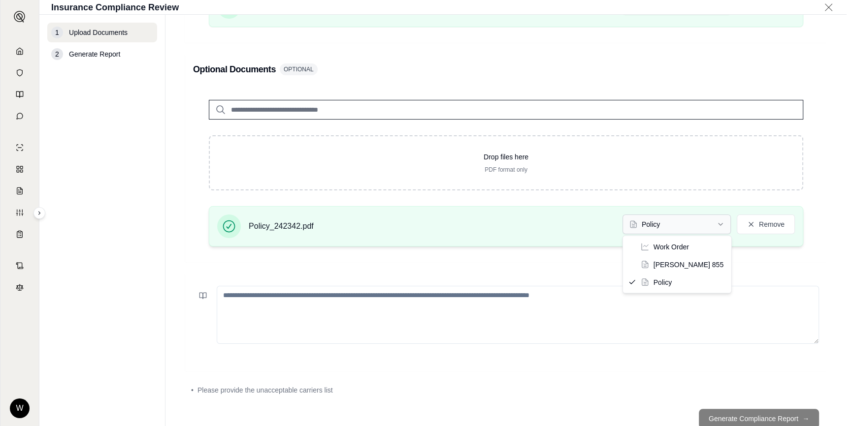
click at [712, 223] on html "W Insurance Compliance Review 1 Upload Documents 2 Generate Report Upload Docum…" at bounding box center [426, 213] width 853 height 426
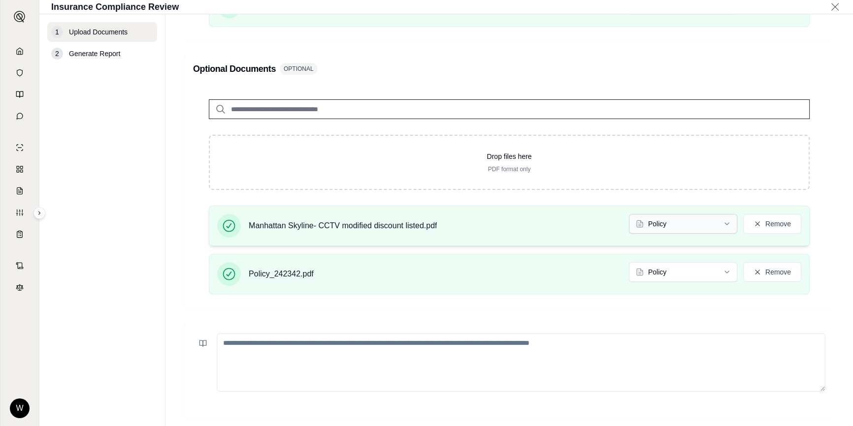
click at [683, 221] on html "W Insurance Compliance Review 1 Upload Documents 2 Generate Report Upload Docum…" at bounding box center [426, 213] width 853 height 426
drag, startPoint x: 829, startPoint y: 233, endPoint x: 756, endPoint y: 299, distance: 99.0
click at [829, 233] on main "Upload Documents • Upload the required insurance documents and any optional sup…" at bounding box center [508, 220] width 687 height 412
click at [636, 363] on textarea at bounding box center [521, 363] width 608 height 58
paste textarea "**********"
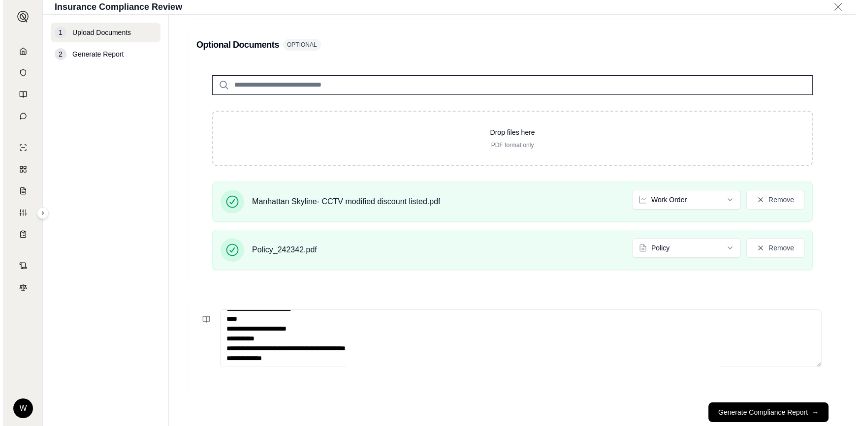
scroll to position [492, 0]
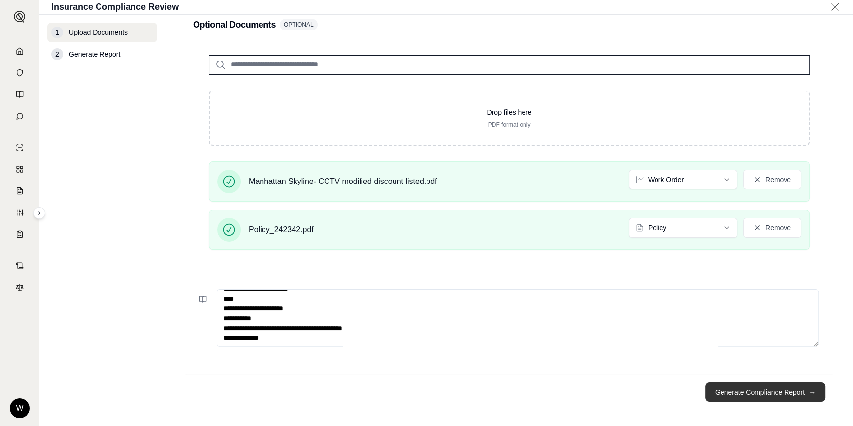
type textarea "**********"
click at [789, 395] on button "Generate Compliance Report →" at bounding box center [765, 392] width 120 height 20
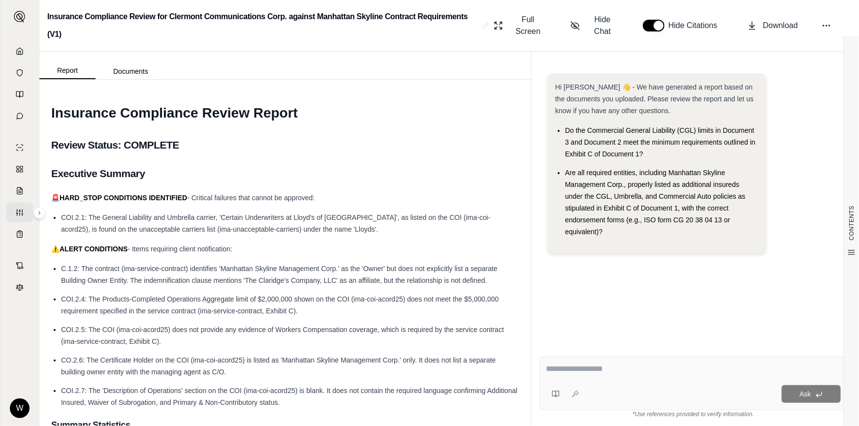
click at [276, 248] on div "⚠️ ALERT CONDITIONS - Items requiring client notification:" at bounding box center [285, 249] width 468 height 12
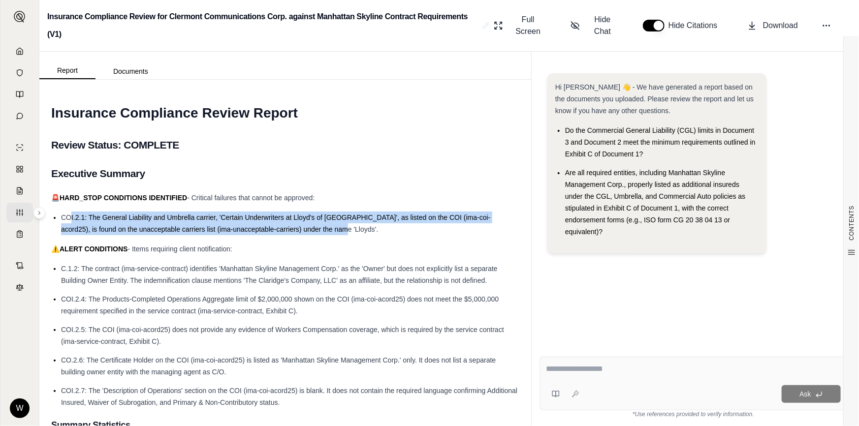
drag, startPoint x: 311, startPoint y: 230, endPoint x: 70, endPoint y: 221, distance: 240.4
click at [70, 221] on span "COI.2.1: The General Liability and Umbrella carrier, 'Certain Underwriters at L…" at bounding box center [275, 224] width 429 height 20
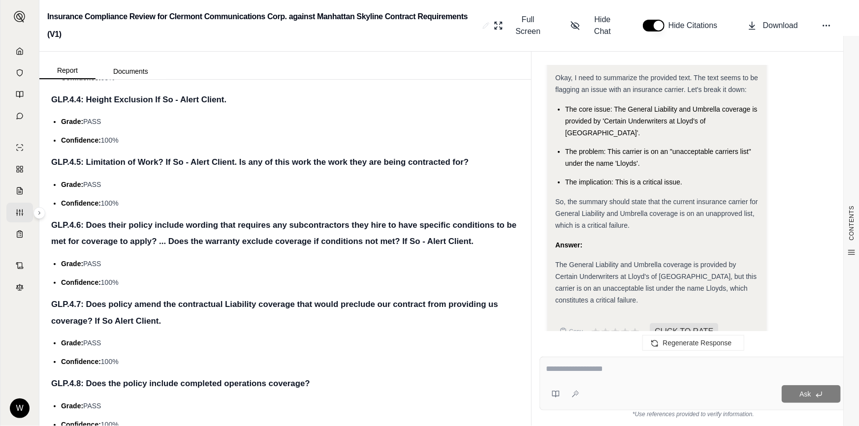
scroll to position [1928, 0]
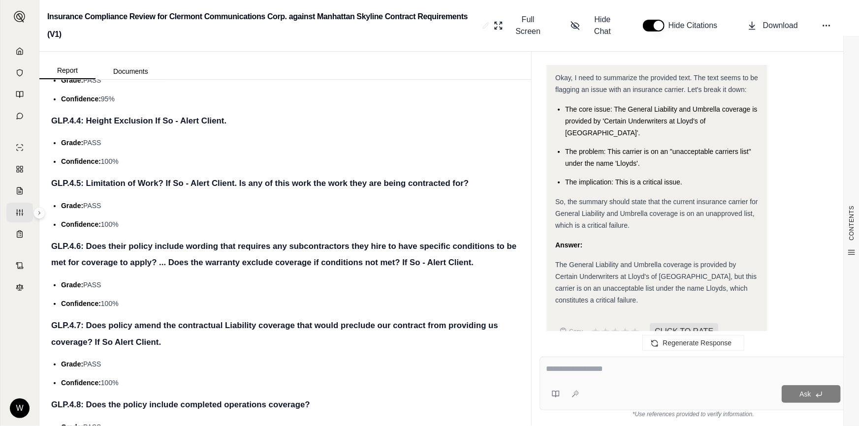
drag, startPoint x: 139, startPoint y: 306, endPoint x: 49, endPoint y: 238, distance: 113.2
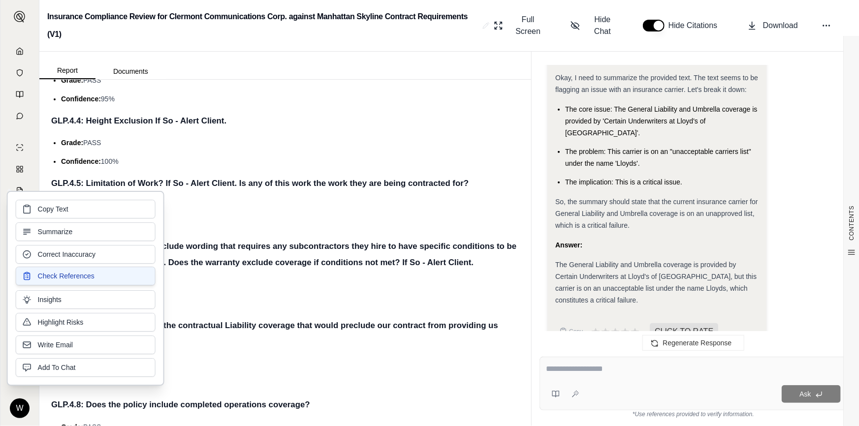
click at [90, 279] on span "Check References" at bounding box center [66, 276] width 57 height 10
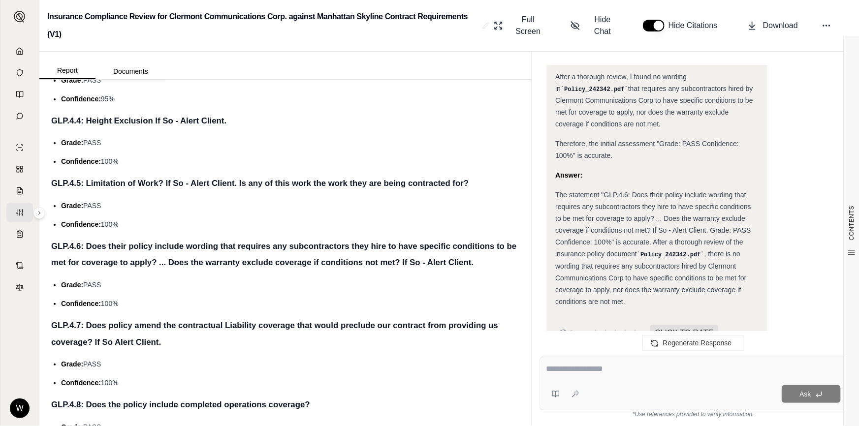
scroll to position [1883, 0]
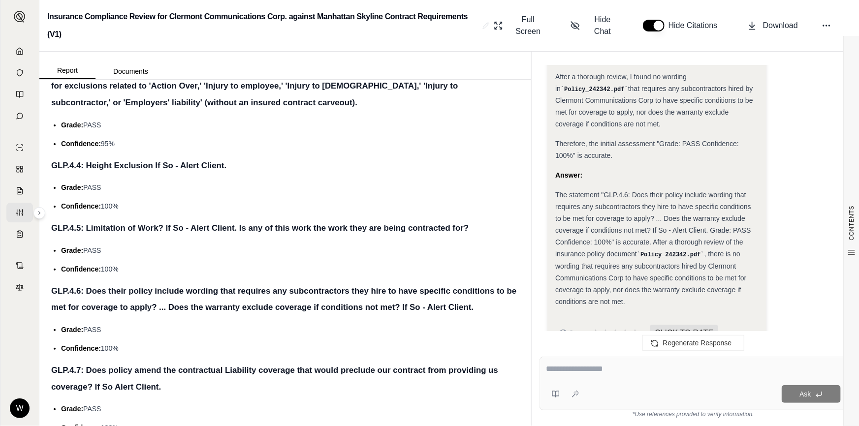
drag, startPoint x: 141, startPoint y: 268, endPoint x: 137, endPoint y: 231, distance: 37.2
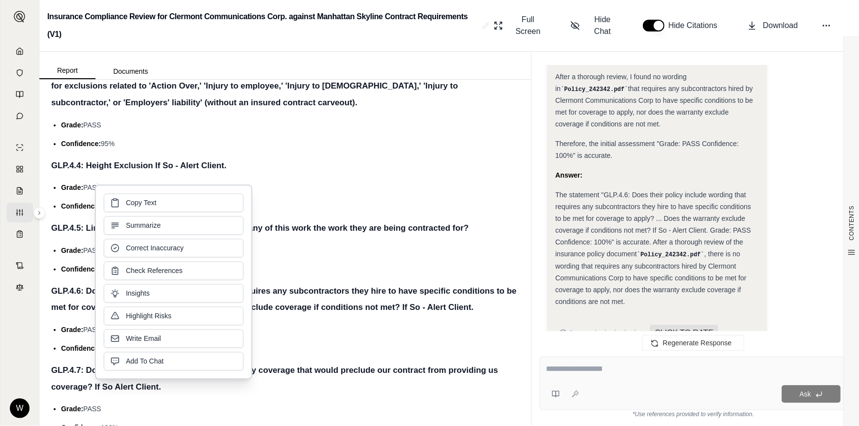
click at [429, 248] on li "Grade: PASS" at bounding box center [290, 251] width 458 height 12
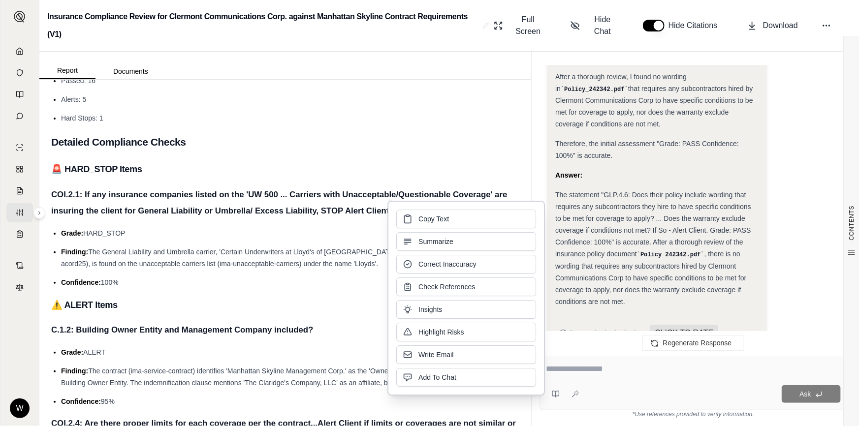
scroll to position [227, 0]
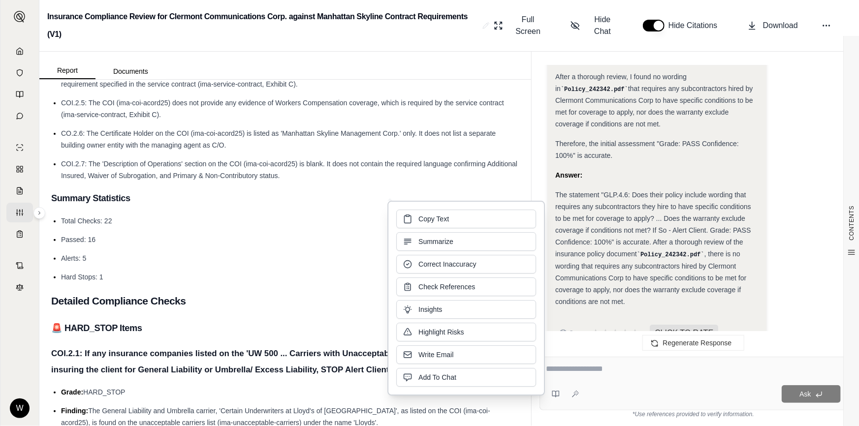
click at [105, 279] on li "Hard Stops: 1" at bounding box center [290, 277] width 458 height 12
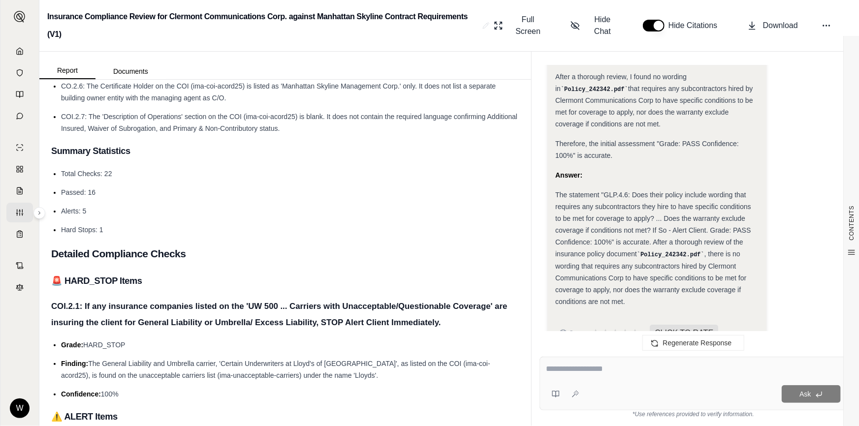
scroll to position [0, 0]
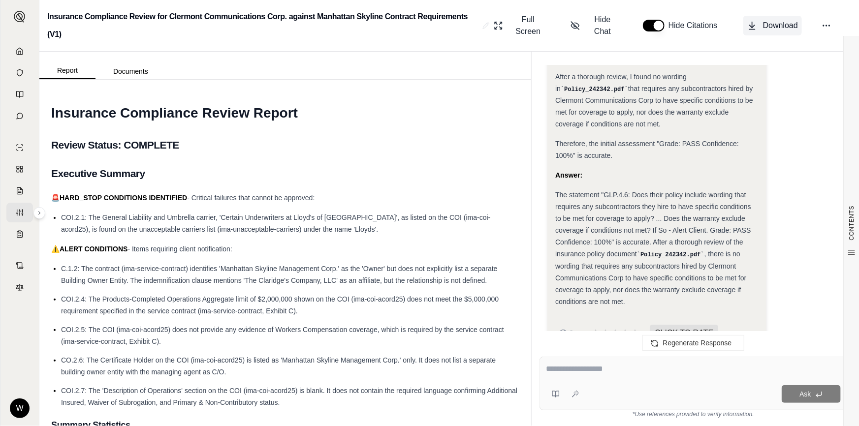
click at [779, 29] on span "Download" at bounding box center [780, 26] width 35 height 12
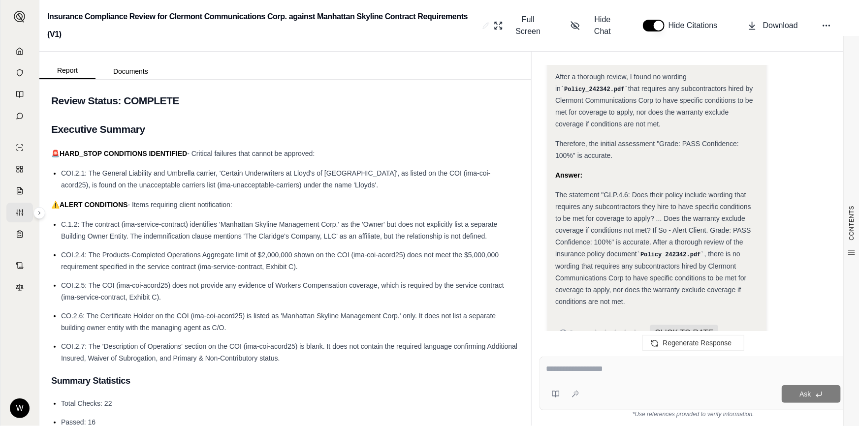
click at [193, 257] on span "COI.2.4: The Products-Completed Operations Aggregate limit of $2,000,000 shown …" at bounding box center [280, 261] width 438 height 20
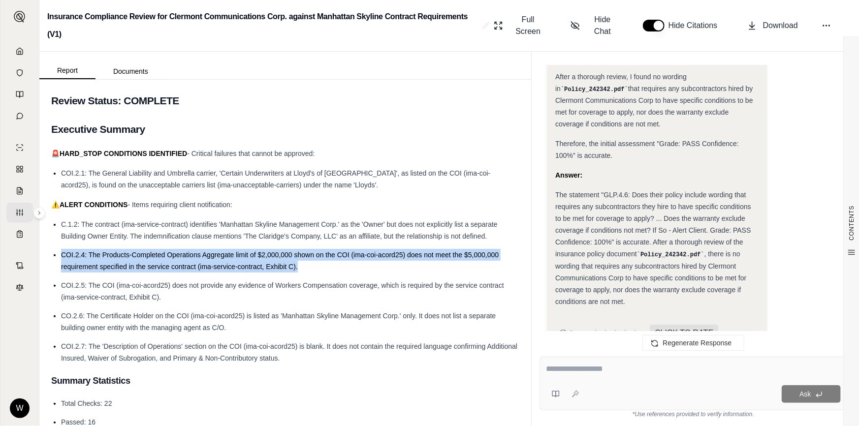
drag, startPoint x: 309, startPoint y: 266, endPoint x: 59, endPoint y: 251, distance: 250.0
click at [59, 251] on ul "C.1.2: The contract (ima-service-contract) identifies 'Manhattan Skyline Manage…" at bounding box center [285, 292] width 468 height 146
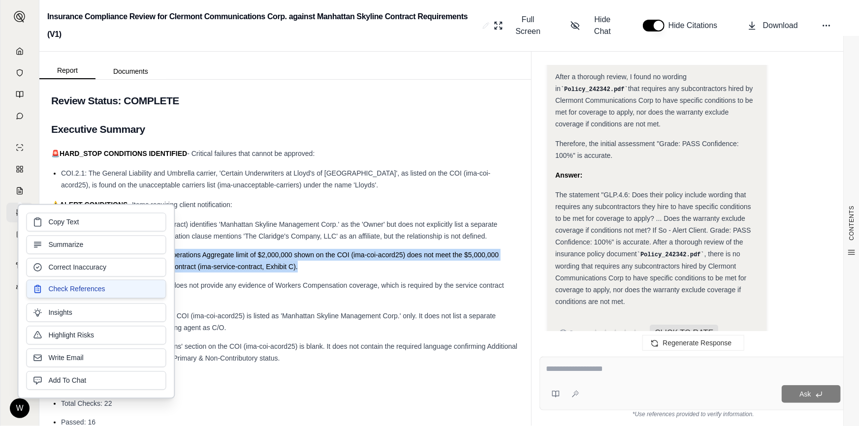
click at [89, 291] on span "Check References" at bounding box center [76, 290] width 57 height 10
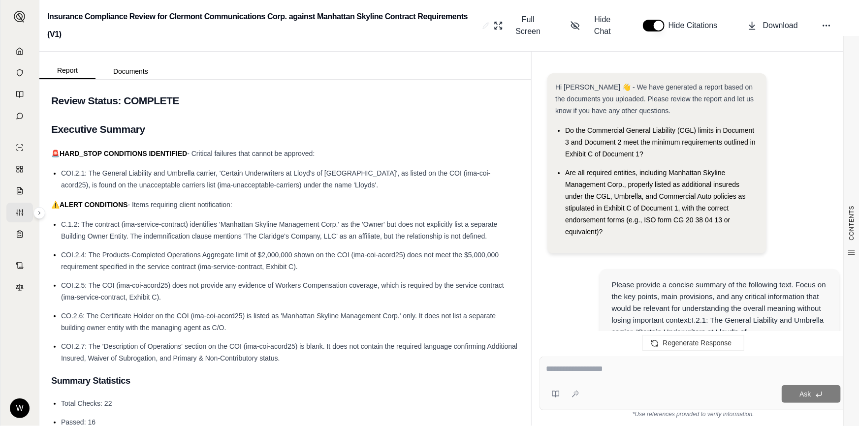
scroll to position [2296, 0]
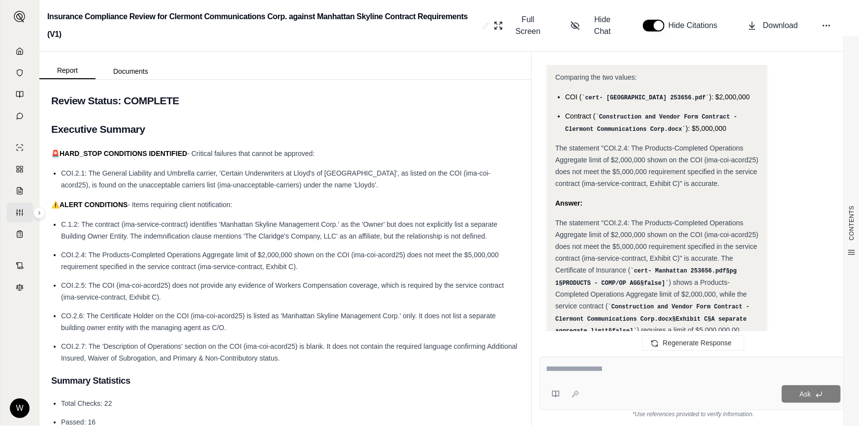
click at [594, 369] on textarea at bounding box center [693, 369] width 295 height 12
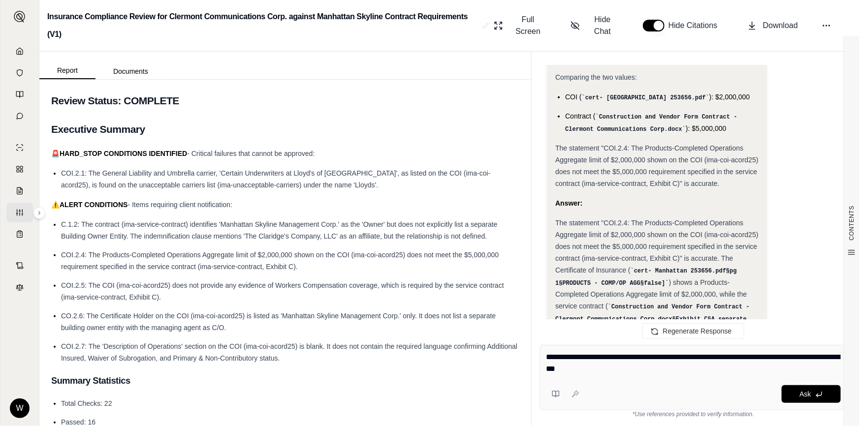
drag, startPoint x: 598, startPoint y: 368, endPoint x: 532, endPoint y: 350, distance: 68.8
type textarea "**********"
click at [532, 350] on div "**********" at bounding box center [693, 381] width 323 height 89
drag, startPoint x: 587, startPoint y: 362, endPoint x: 598, endPoint y: 368, distance: 12.2
click at [588, 362] on textarea "**********" at bounding box center [693, 363] width 295 height 24
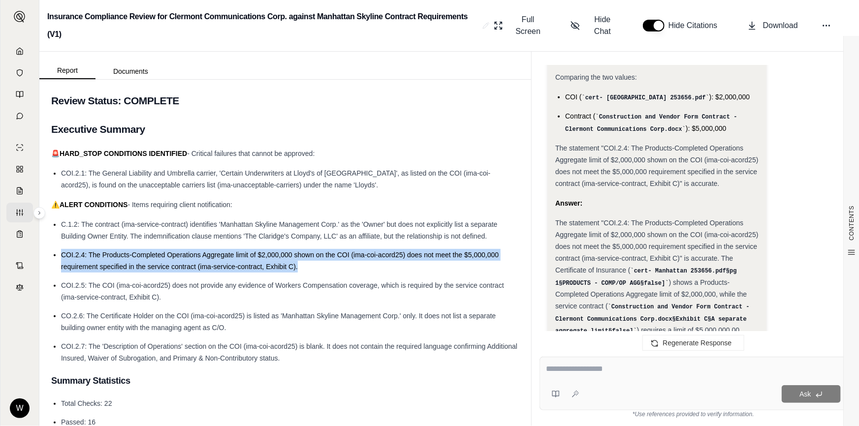
drag, startPoint x: 303, startPoint y: 264, endPoint x: 60, endPoint y: 253, distance: 243.9
click at [60, 253] on ul "C.1.2: The contract (ima-service-contract) identifies 'Manhattan Skyline Manage…" at bounding box center [285, 292] width 468 height 146
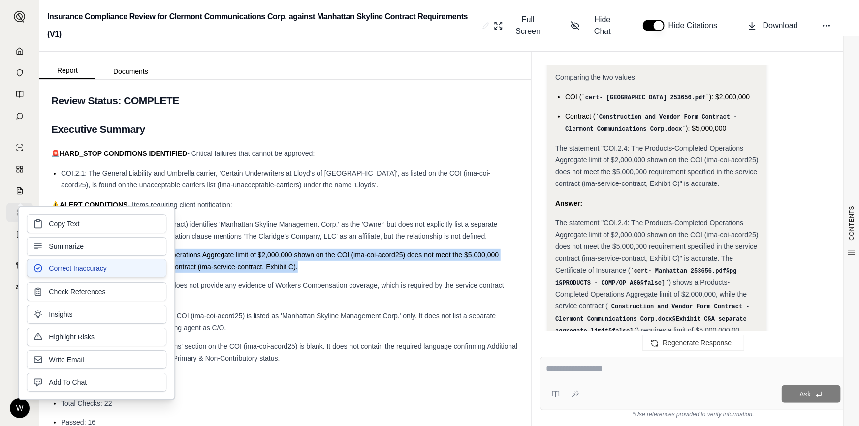
click at [81, 274] on button "Correct Inaccuracy" at bounding box center [97, 268] width 140 height 19
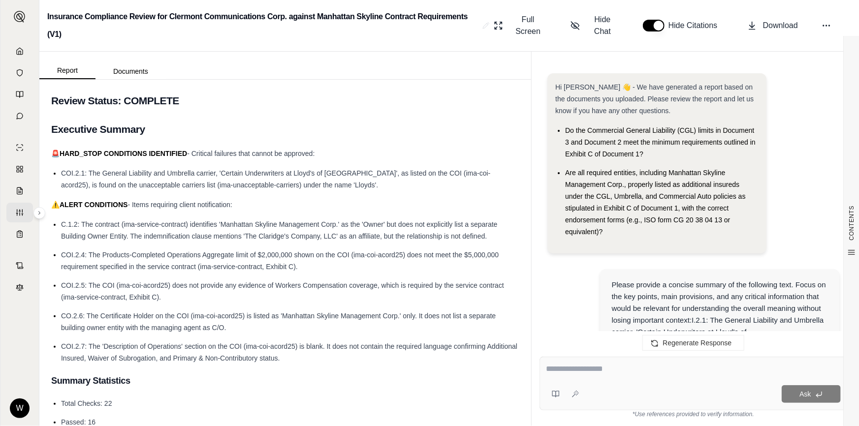
scroll to position [3193, 0]
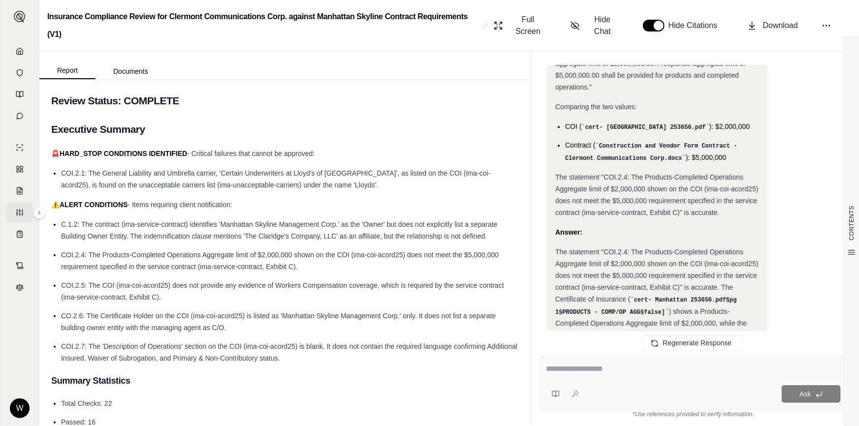
click at [594, 370] on textarea at bounding box center [693, 369] width 295 height 12
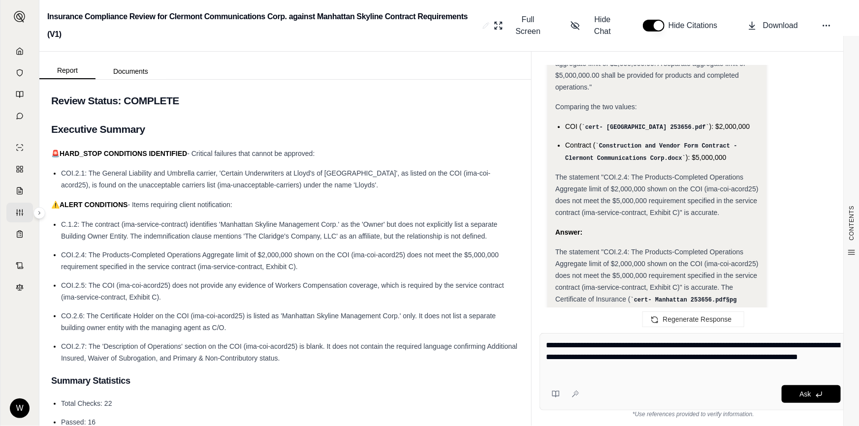
type textarea "**********"
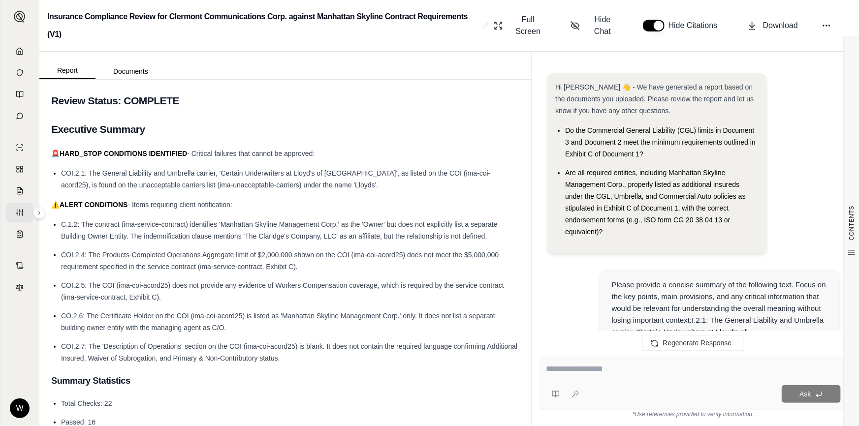
scroll to position [4478, 0]
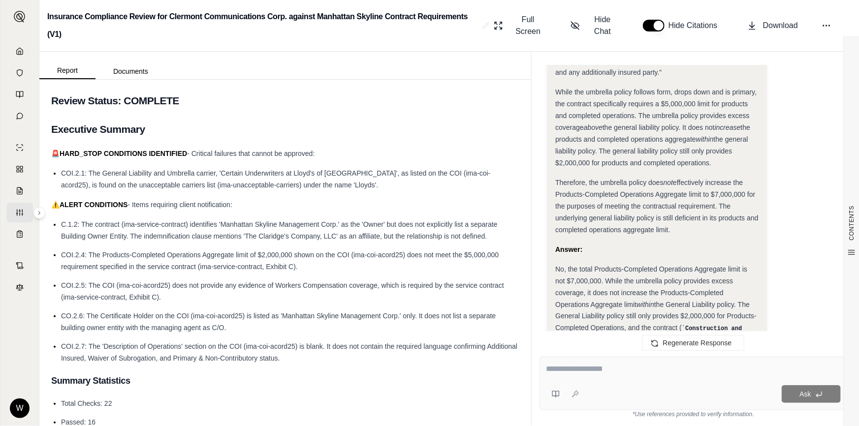
click at [601, 375] on textarea at bounding box center [693, 369] width 295 height 12
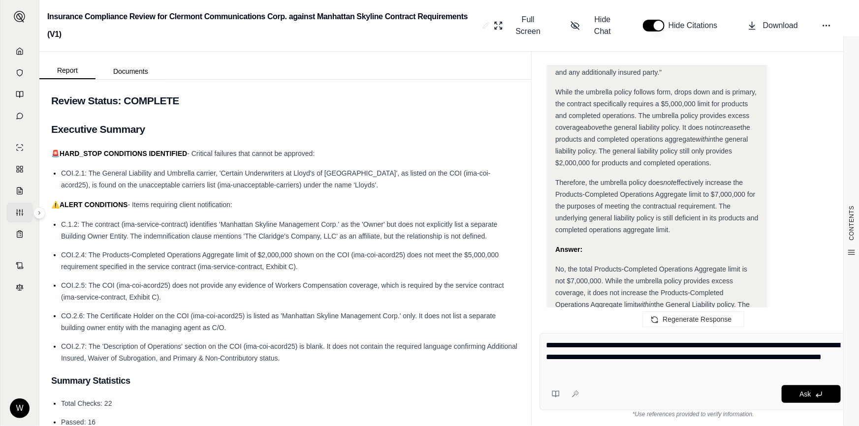
type textarea "**********"
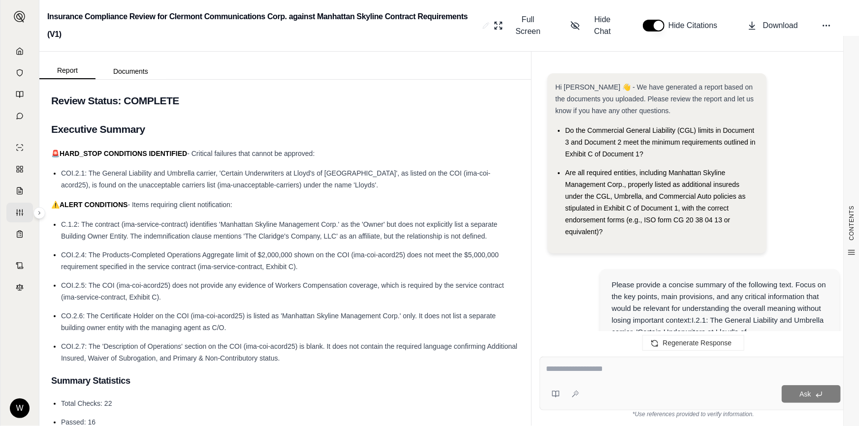
scroll to position [5312, 0]
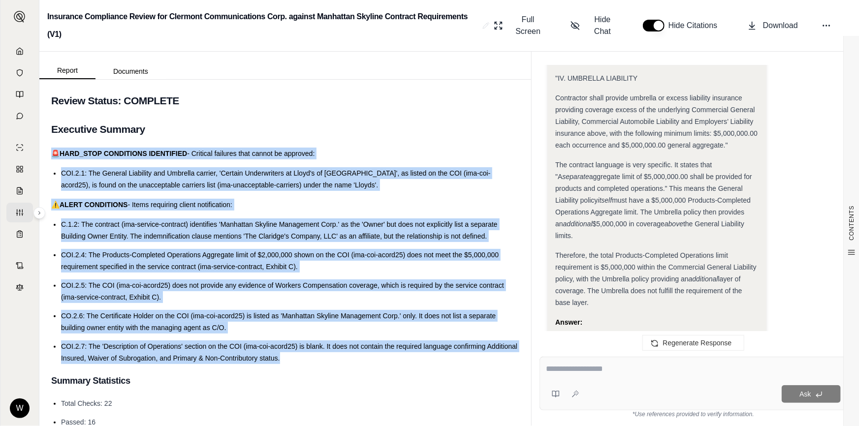
drag, startPoint x: 313, startPoint y: 359, endPoint x: 53, endPoint y: 148, distance: 335.2
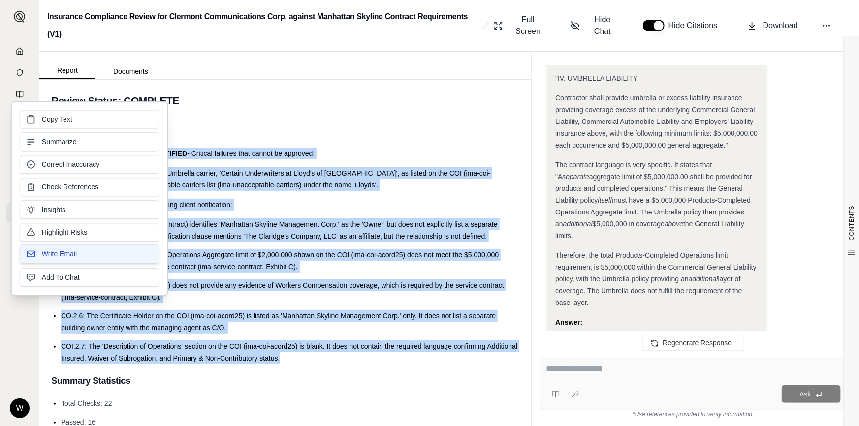
click at [90, 255] on button "Write Email" at bounding box center [90, 254] width 140 height 19
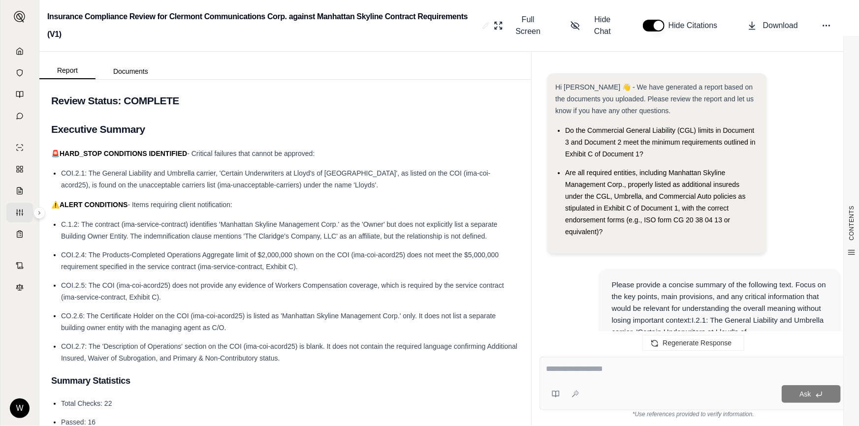
scroll to position [6898, 0]
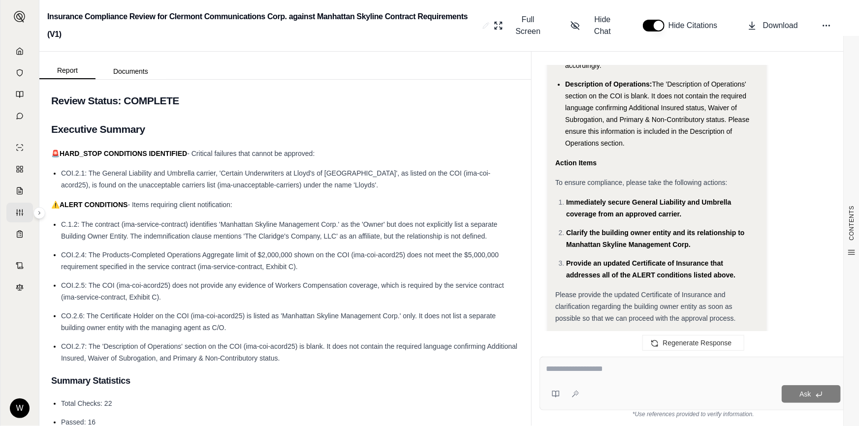
drag, startPoint x: 583, startPoint y: 243, endPoint x: 576, endPoint y: 230, distance: 14.3
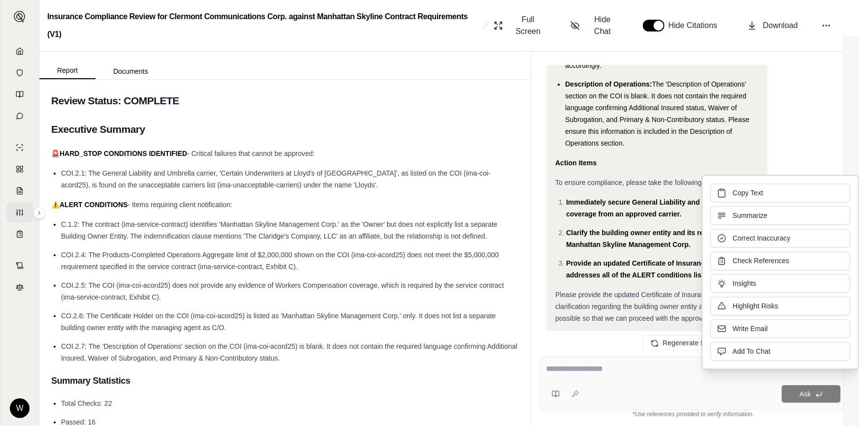
click at [601, 364] on div "Sincerely," at bounding box center [656, 370] width 203 height 12
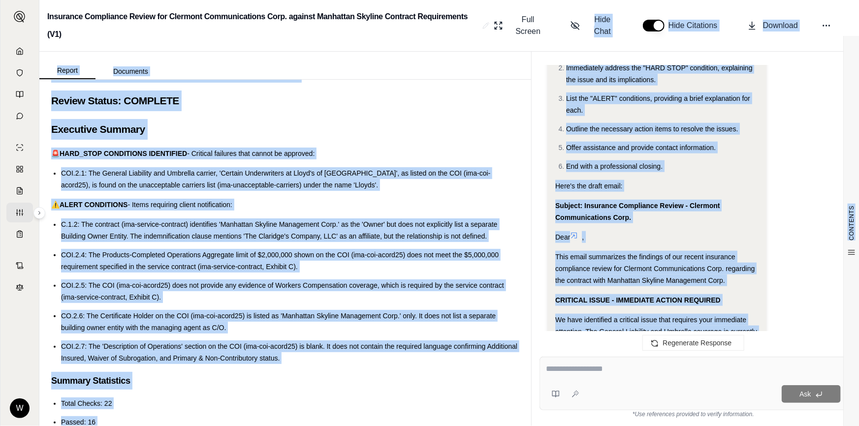
scroll to position [6161, 0]
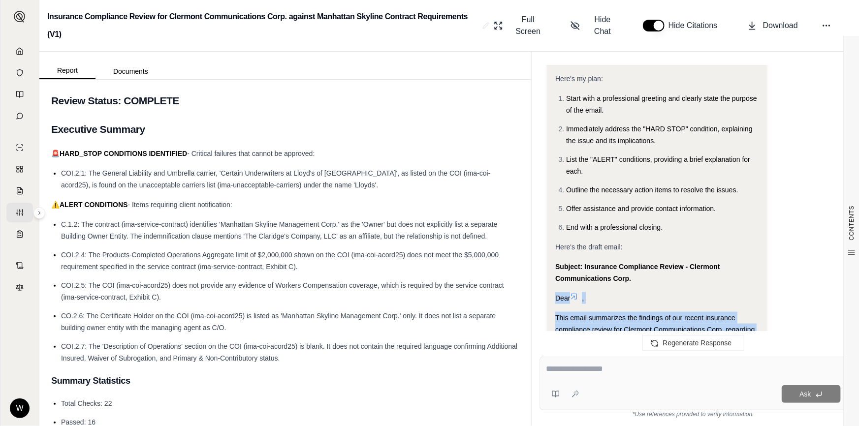
drag, startPoint x: 591, startPoint y: 248, endPoint x: 556, endPoint y: 176, distance: 80.1
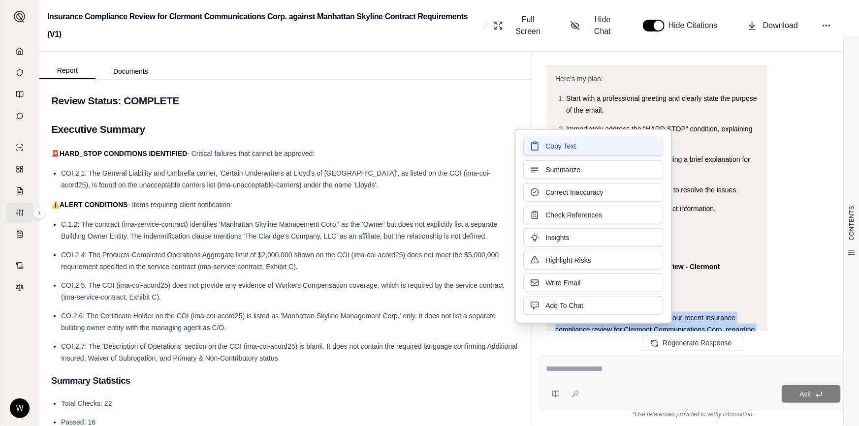
click at [564, 153] on button "Copy Text" at bounding box center [593, 146] width 140 height 19
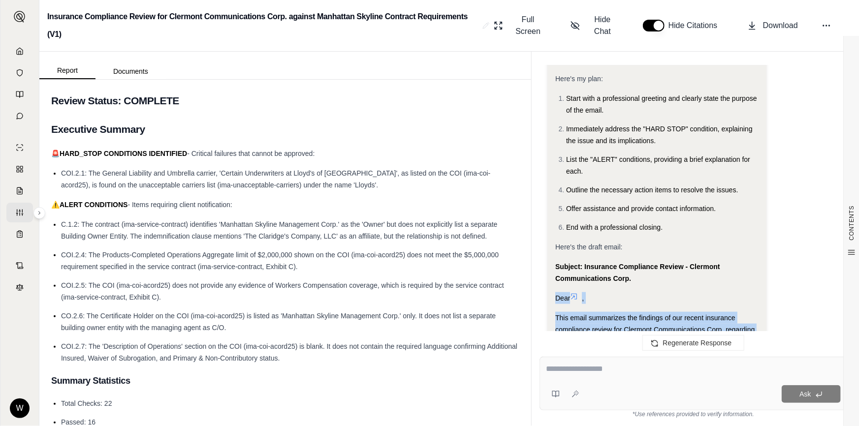
drag, startPoint x: 214, startPoint y: 112, endPoint x: 251, endPoint y: 11, distance: 106.8
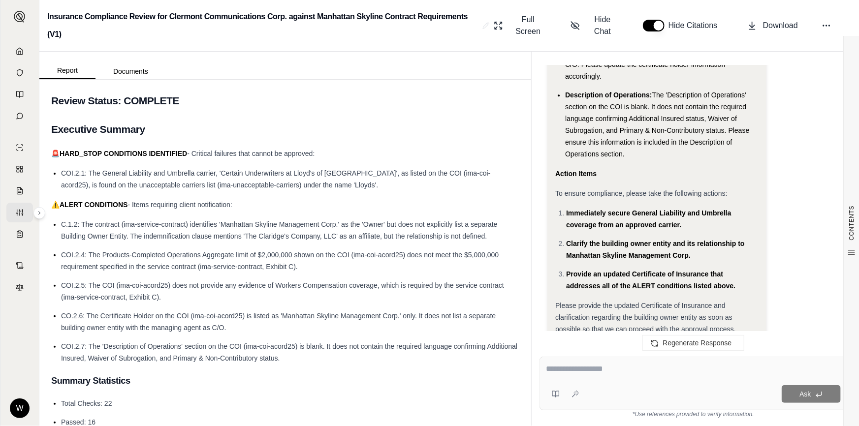
scroll to position [6898, 0]
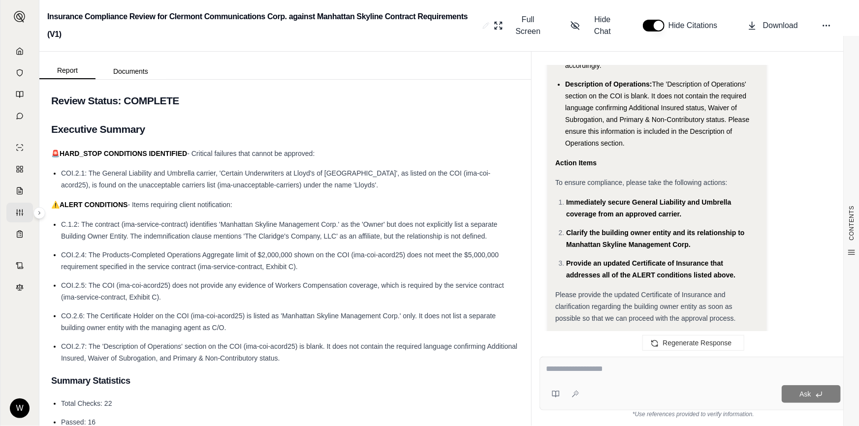
click at [650, 22] on button "button" at bounding box center [654, 26] width 22 height 12
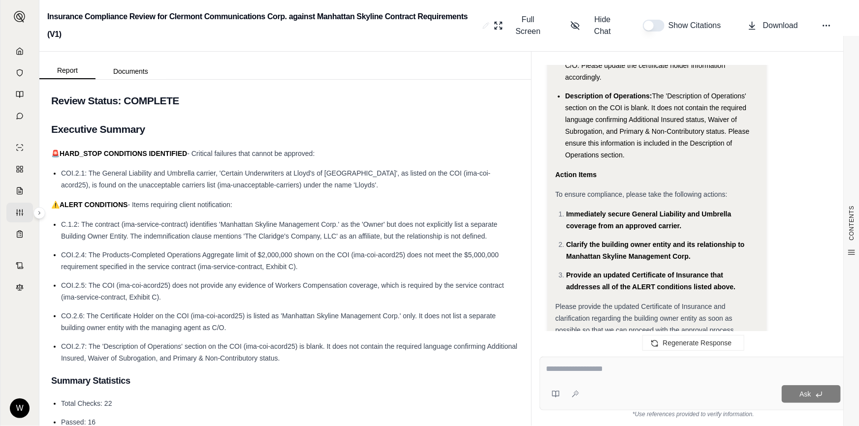
click at [650, 25] on button "button" at bounding box center [654, 26] width 22 height 12
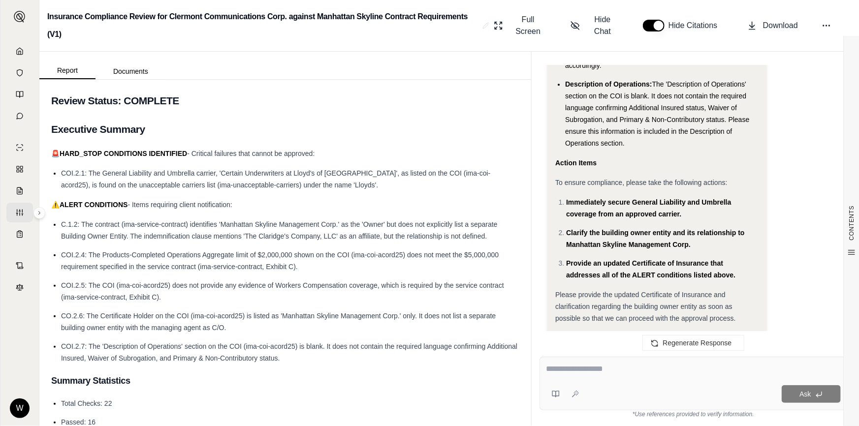
click at [650, 25] on button "button" at bounding box center [654, 26] width 22 height 12
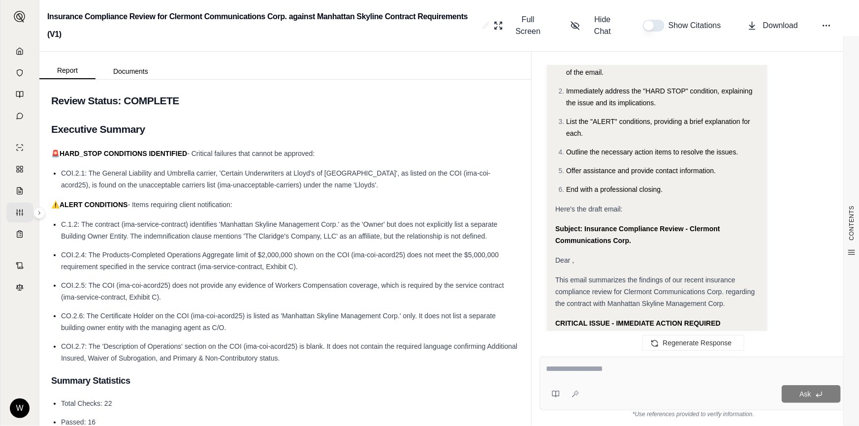
scroll to position [6081, 0]
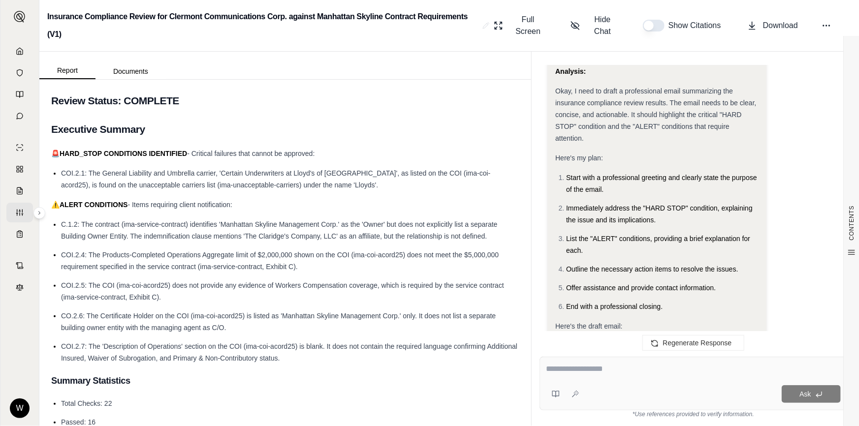
click at [648, 32] on div "Show Citations" at bounding box center [683, 26] width 89 height 20
click at [651, 21] on button "button" at bounding box center [654, 26] width 22 height 12
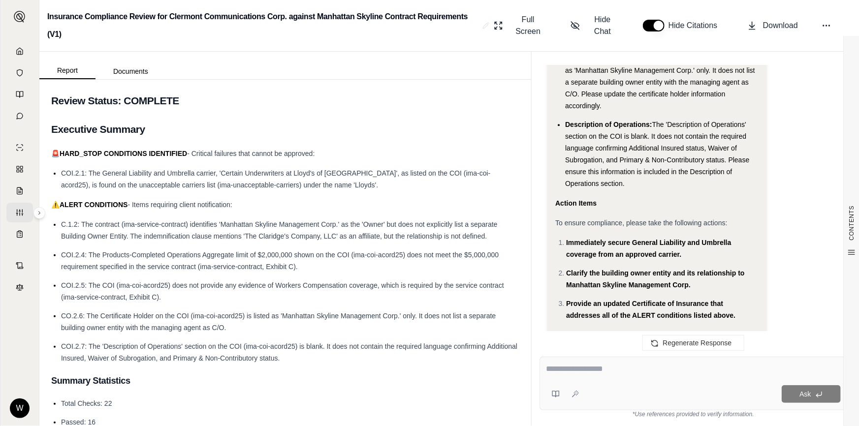
scroll to position [6898, 0]
